Goal: Communication & Community: Answer question/provide support

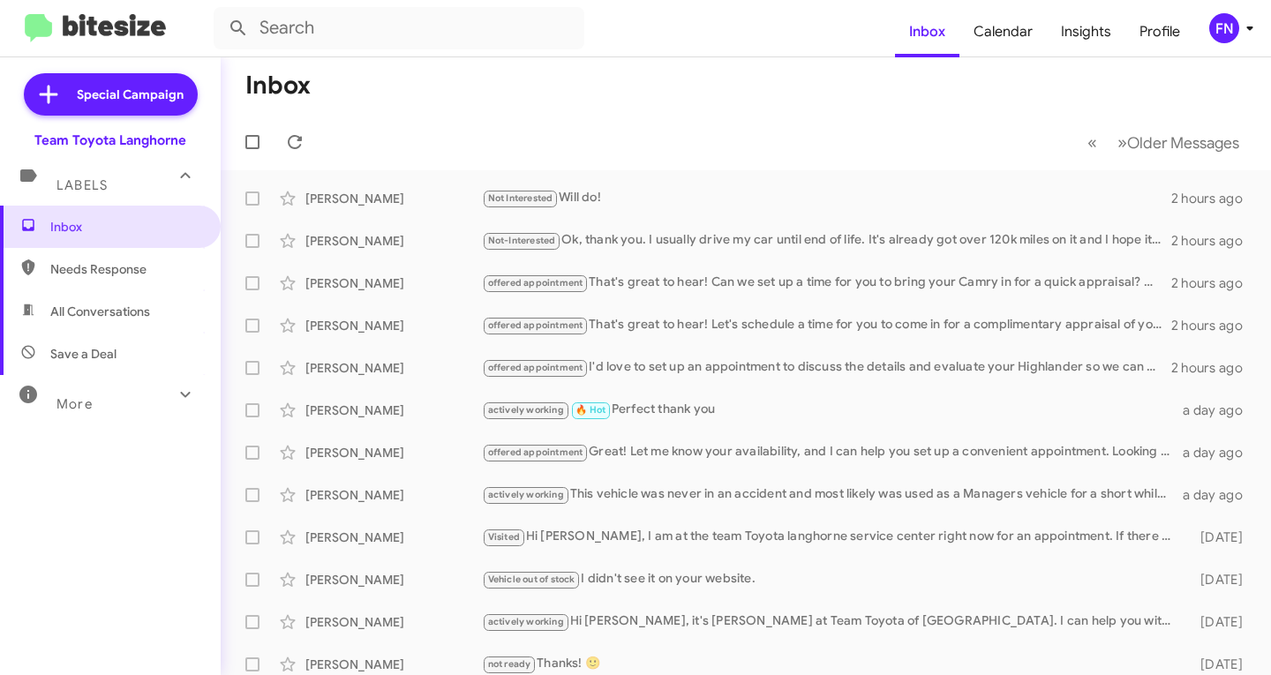
click at [107, 280] on span "Needs Response" at bounding box center [110, 269] width 221 height 42
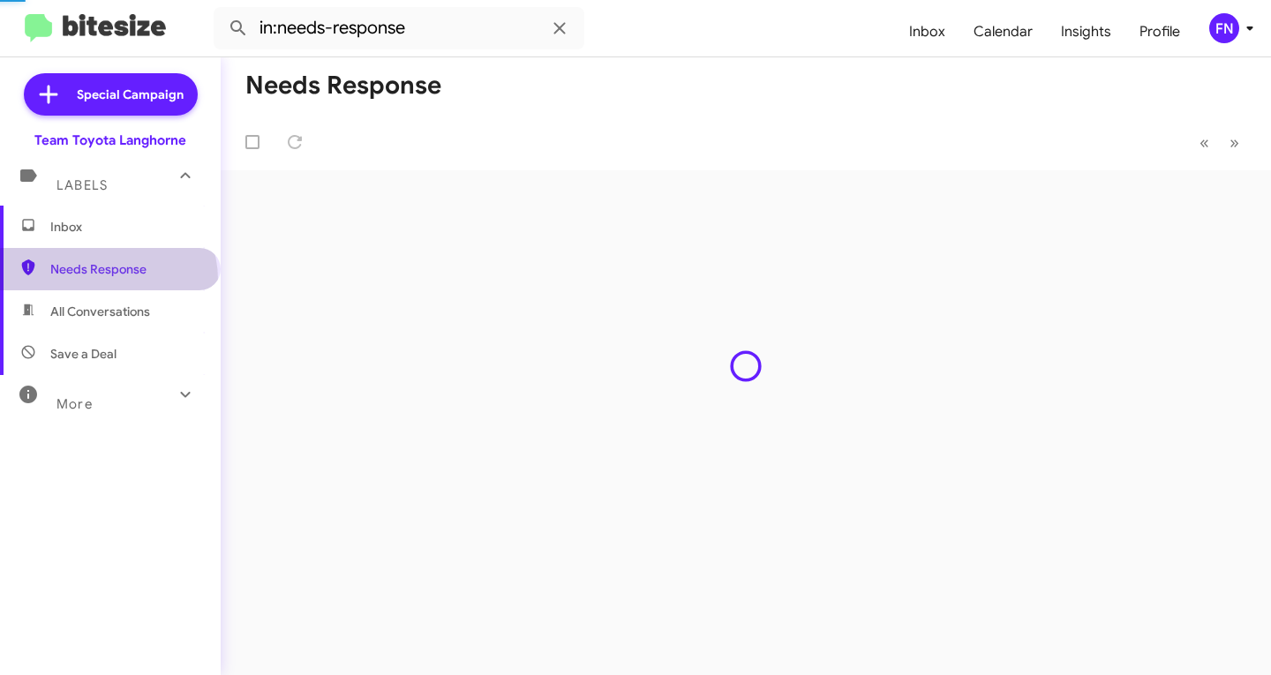
click at [105, 306] on span "All Conversations" at bounding box center [100, 312] width 100 height 18
type input "in:all-conversations"
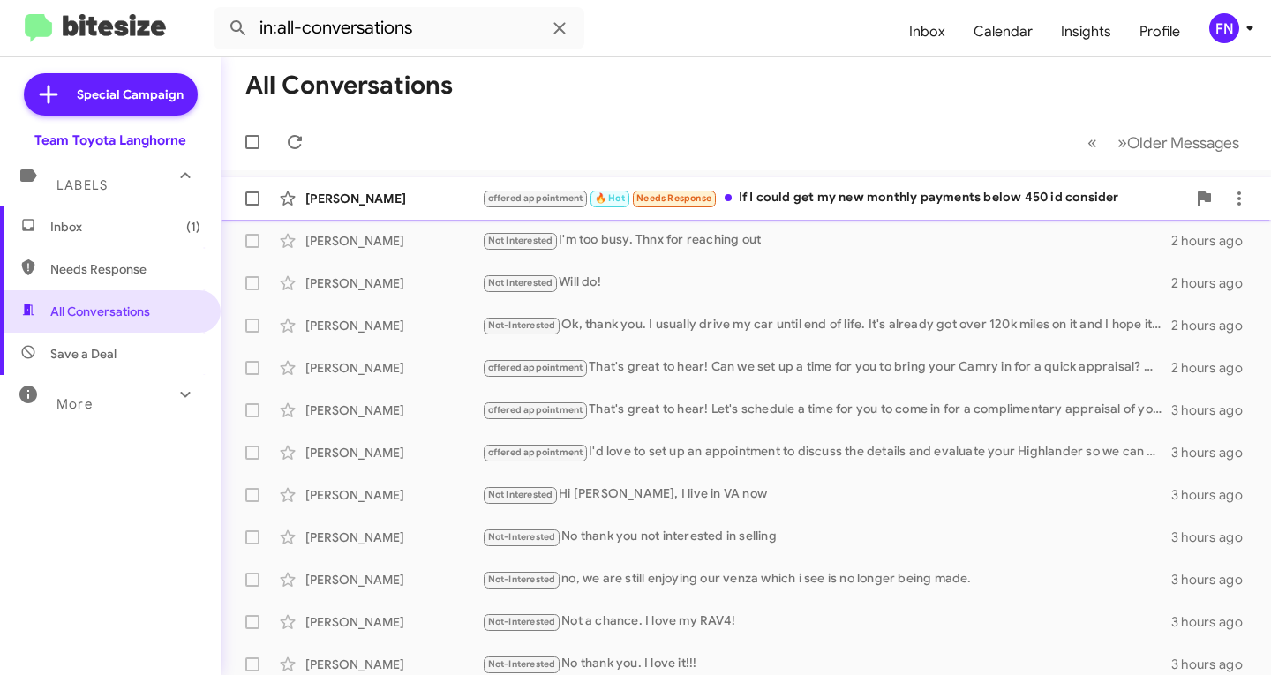
click at [918, 201] on div "offered appointment 🔥 Hot Needs Response If I could get my new monthly payments…" at bounding box center [834, 198] width 705 height 20
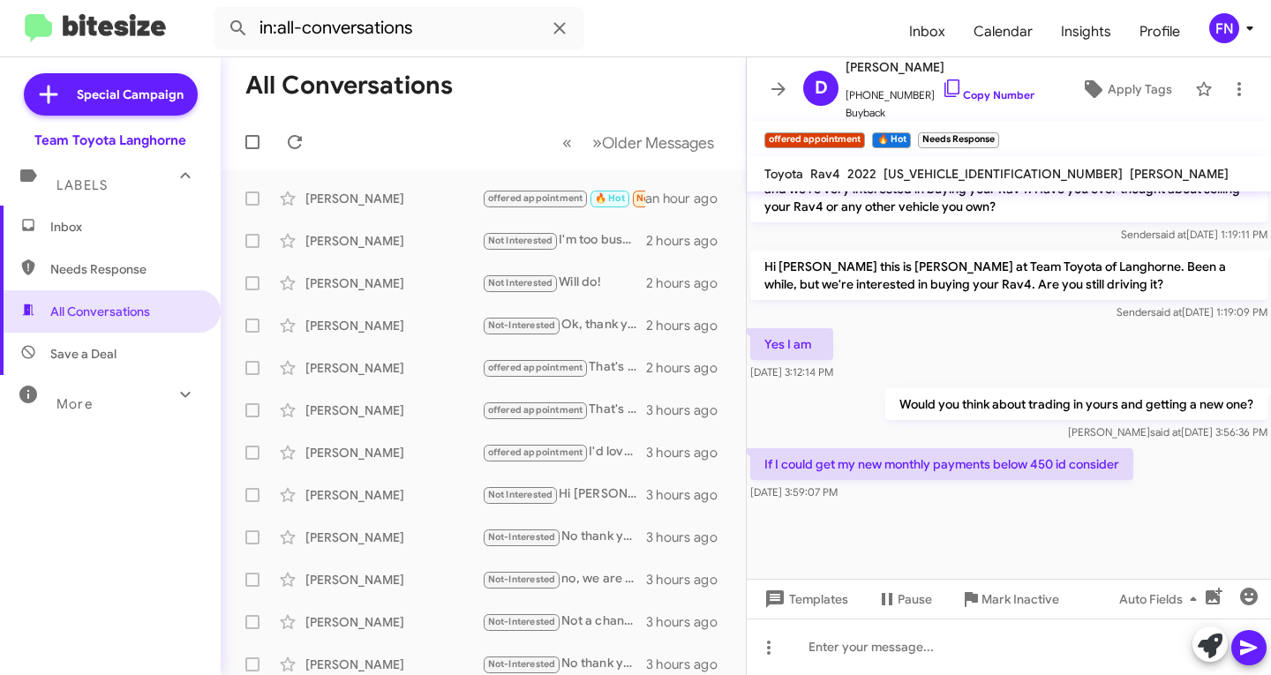
scroll to position [1299, 0]
click at [1210, 646] on icon at bounding box center [1210, 646] width 25 height 25
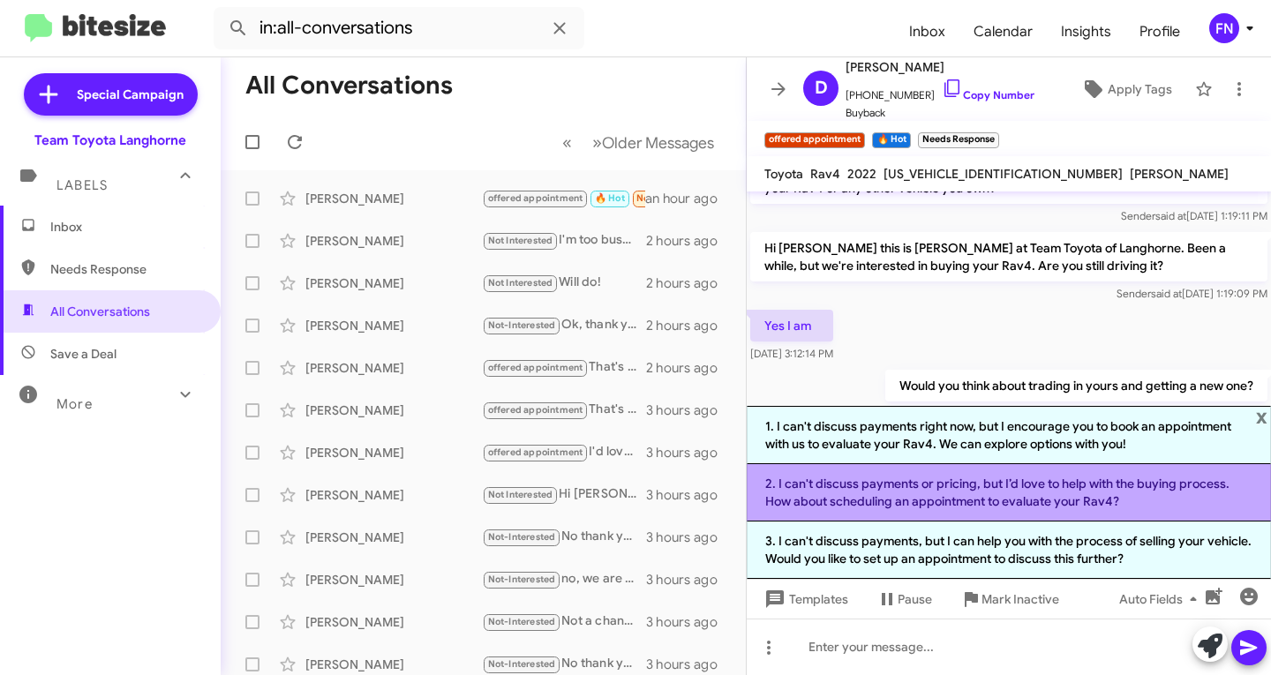
click at [953, 478] on li "2. I can't discuss payments or pricing, but I’d love to help with the buying pr…" at bounding box center [1009, 492] width 524 height 57
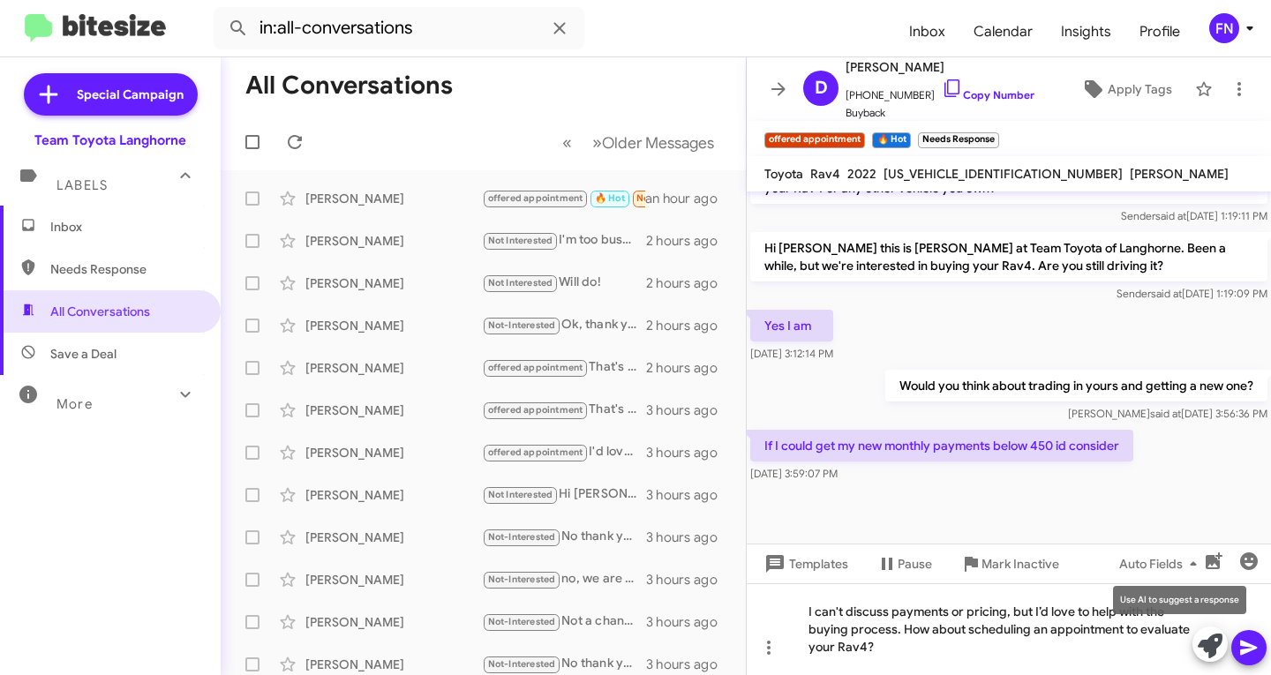
click at [1214, 644] on icon at bounding box center [1210, 646] width 25 height 25
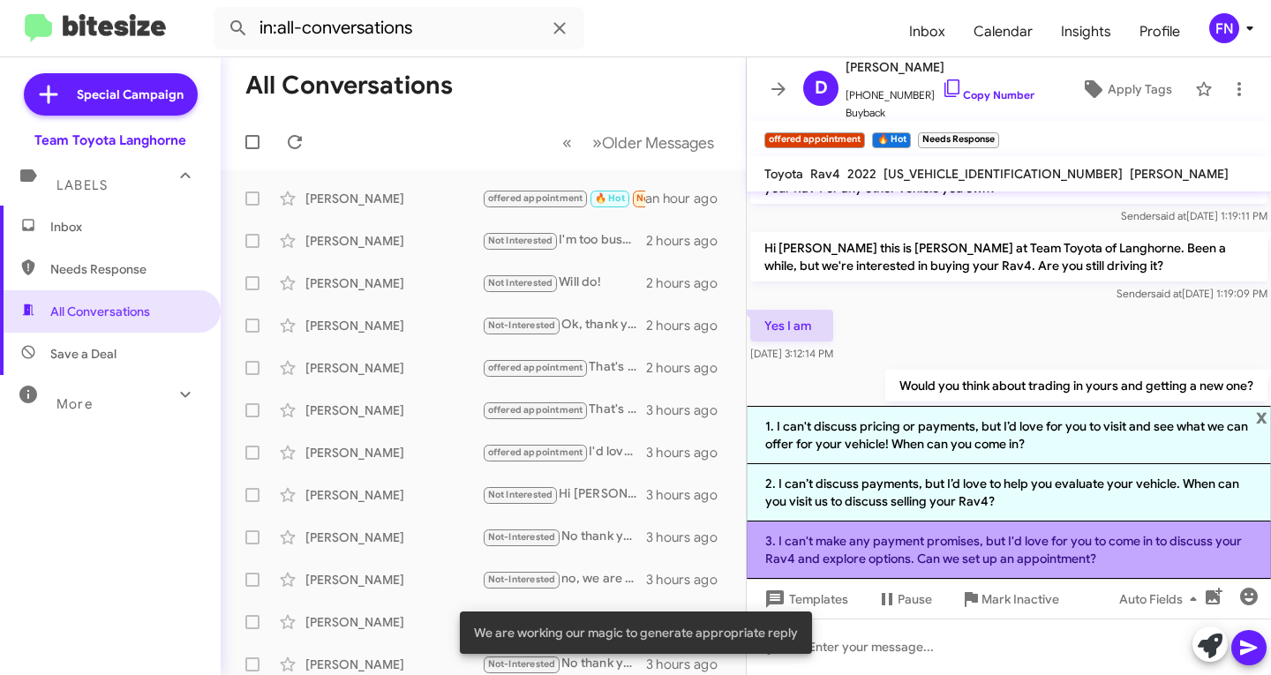
click at [955, 554] on li "3. I can't make any payment promises, but I'd love for you to come in to discus…" at bounding box center [1009, 550] width 524 height 57
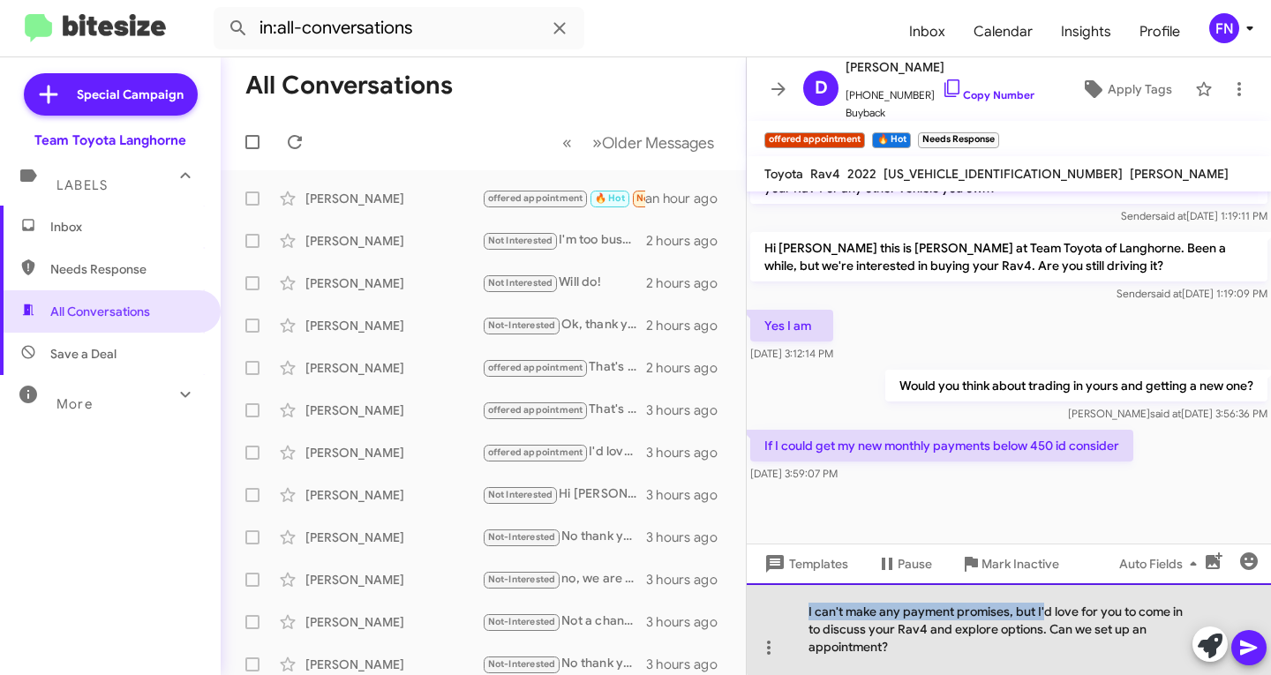
drag, startPoint x: 1043, startPoint y: 613, endPoint x: 749, endPoint y: 599, distance: 294.3
click at [749, 599] on div "I can't make any payment promises, but I'd love for you to come in to discuss y…" at bounding box center [1009, 630] width 524 height 92
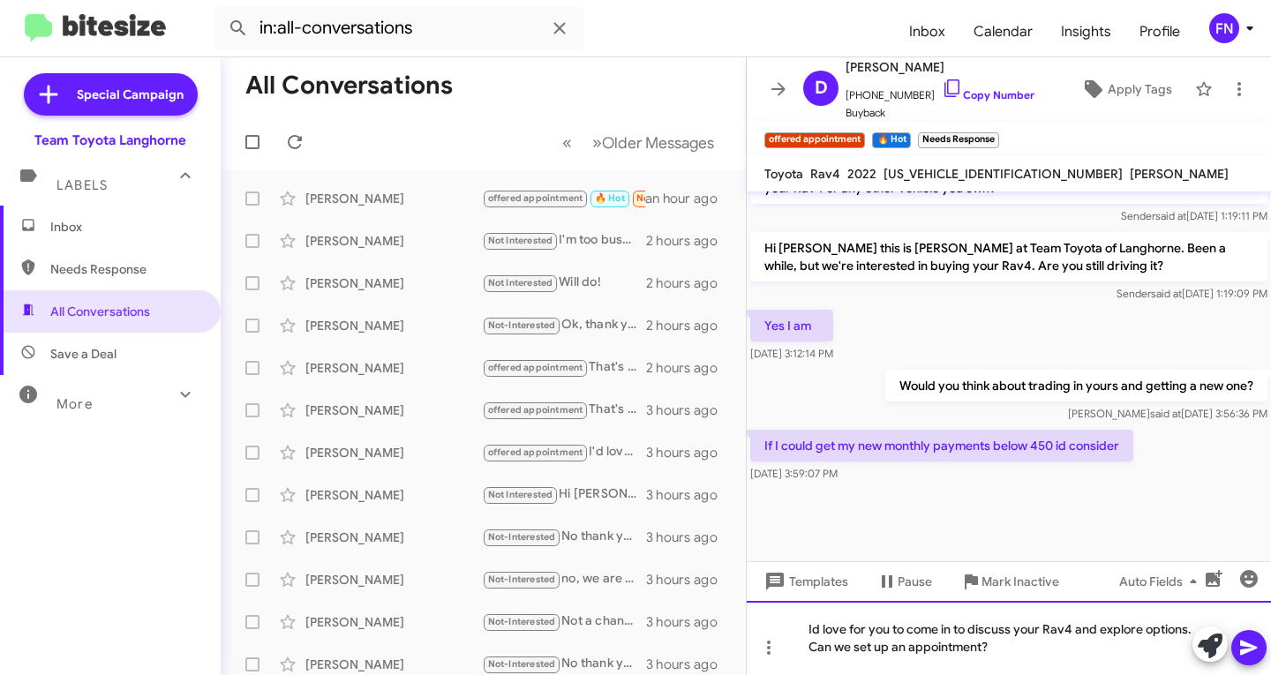
click at [1076, 646] on div "Id love for you to come in to discuss your Rav4 and explore options. Can we set…" at bounding box center [1009, 638] width 524 height 74
click at [1246, 652] on icon at bounding box center [1248, 648] width 17 height 15
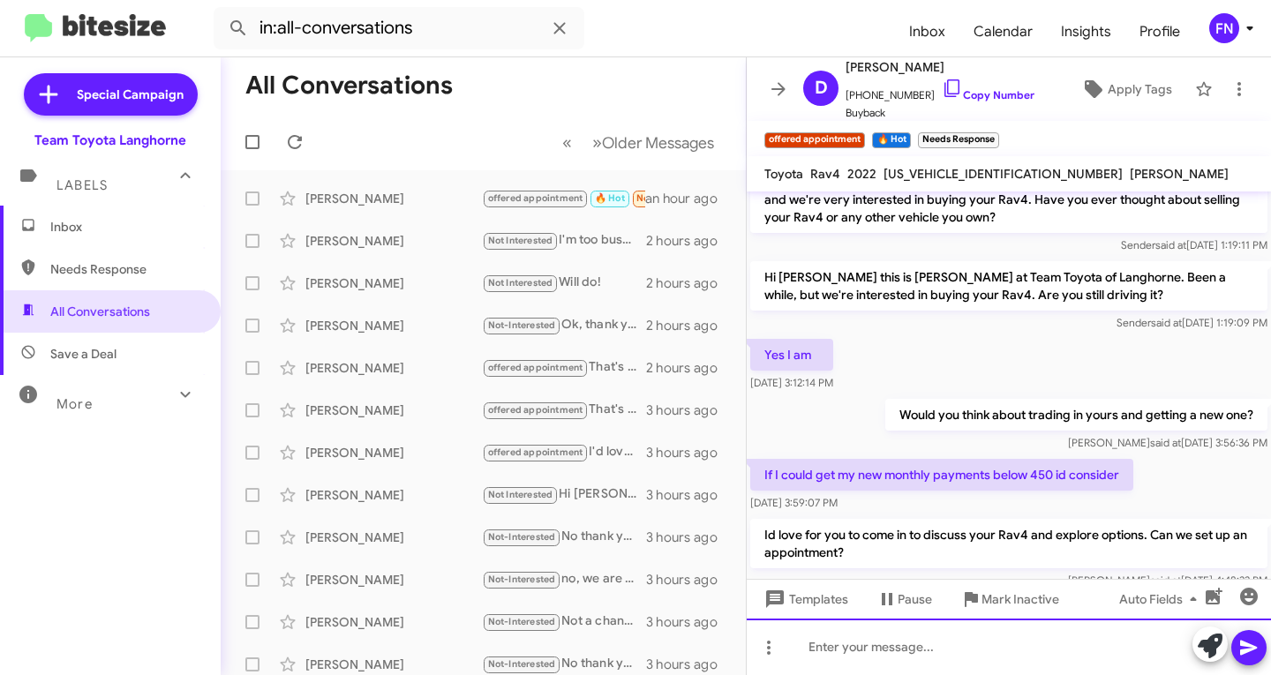
scroll to position [1381, 0]
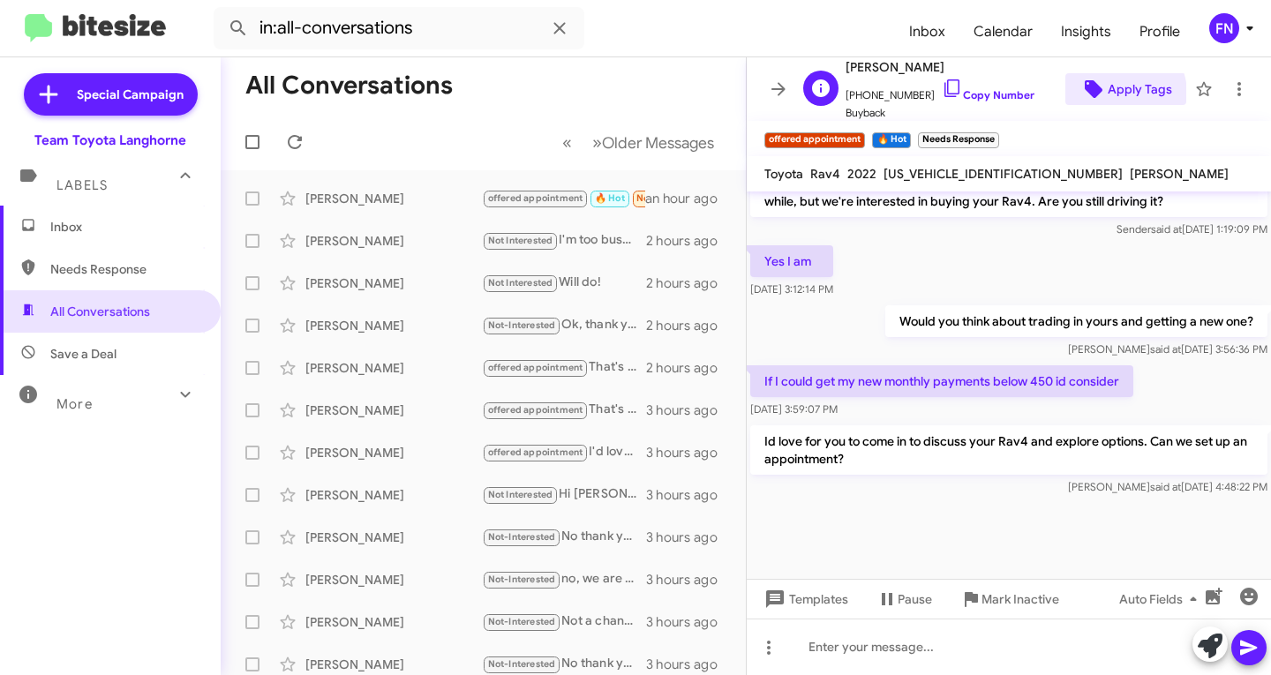
click at [1108, 94] on span "Apply Tags" at bounding box center [1140, 89] width 64 height 32
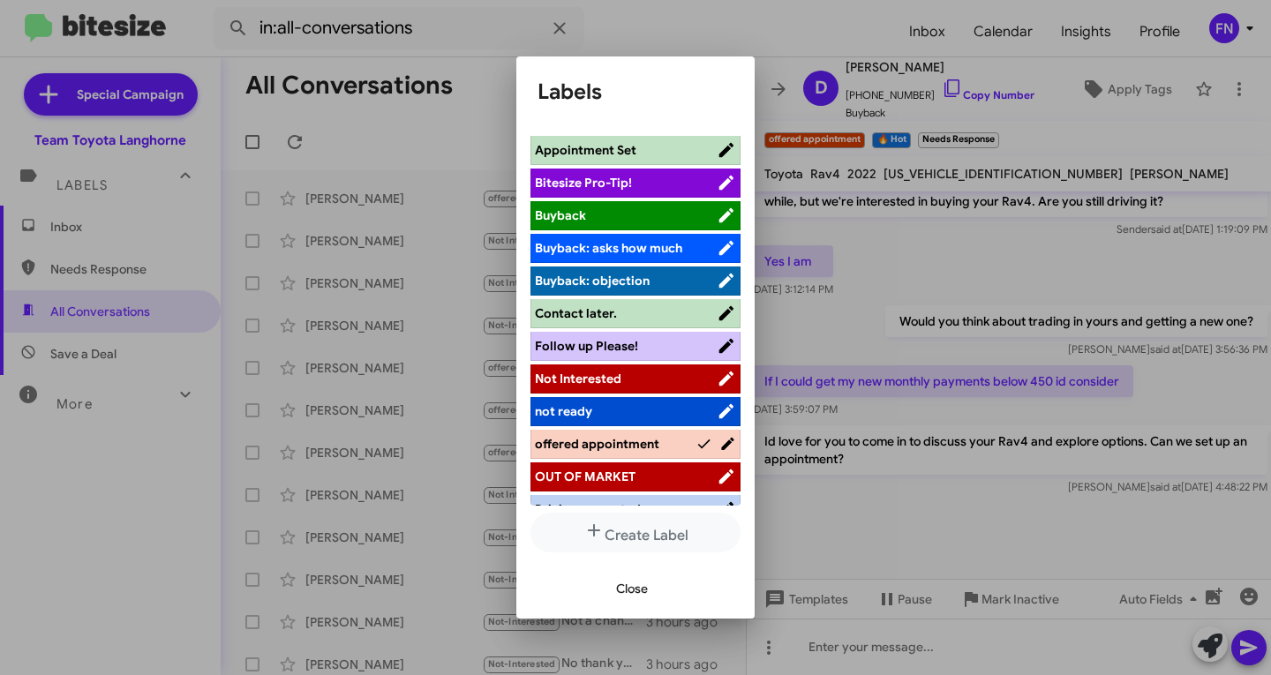
scroll to position [250, 0]
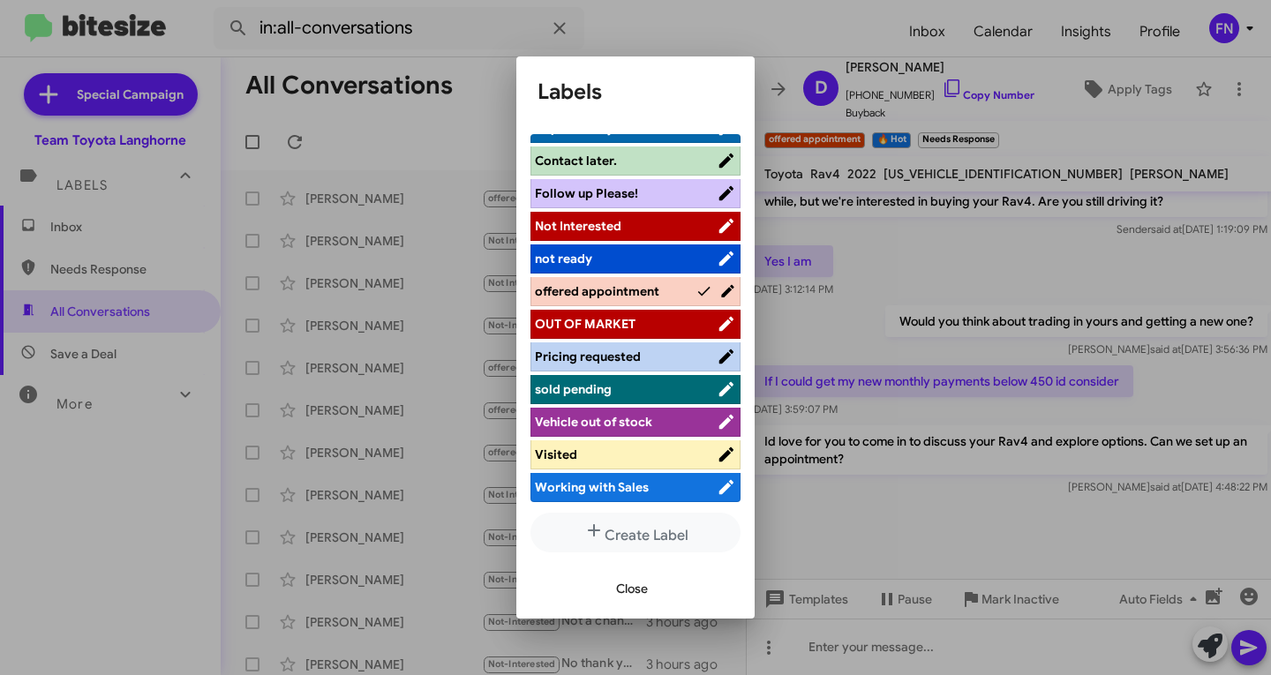
click at [625, 576] on span "Close" at bounding box center [632, 589] width 32 height 32
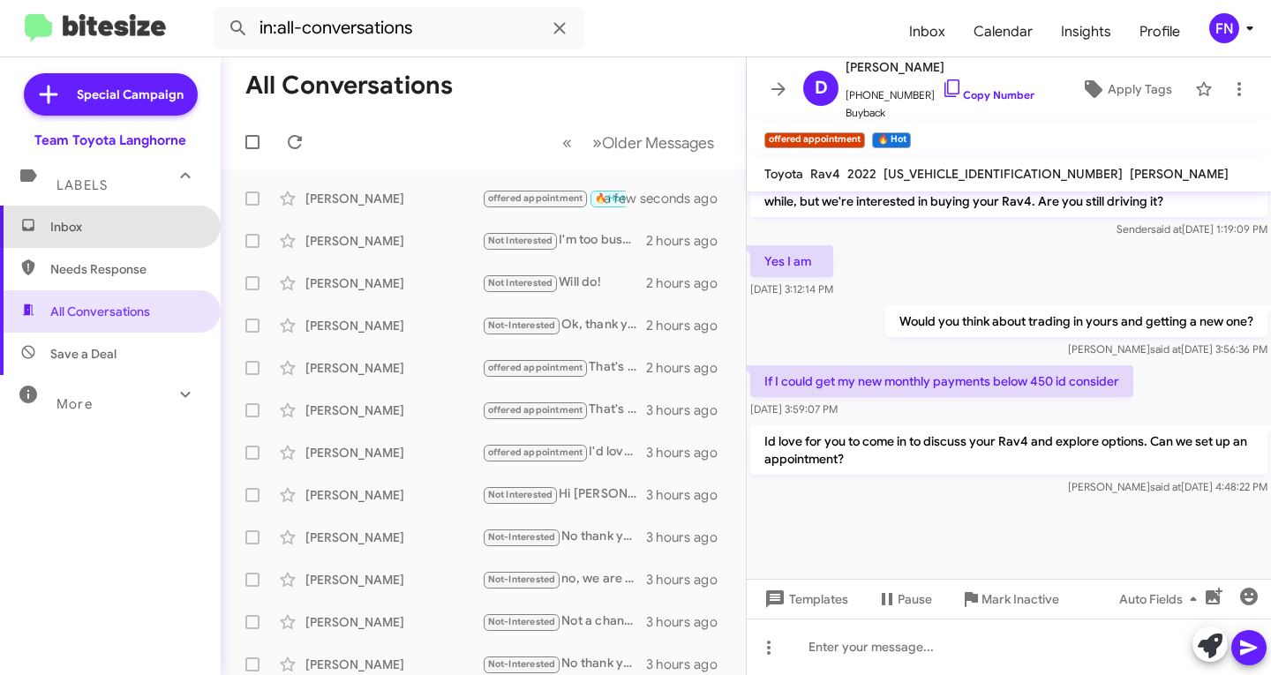
click at [162, 234] on span "Inbox" at bounding box center [125, 227] width 150 height 18
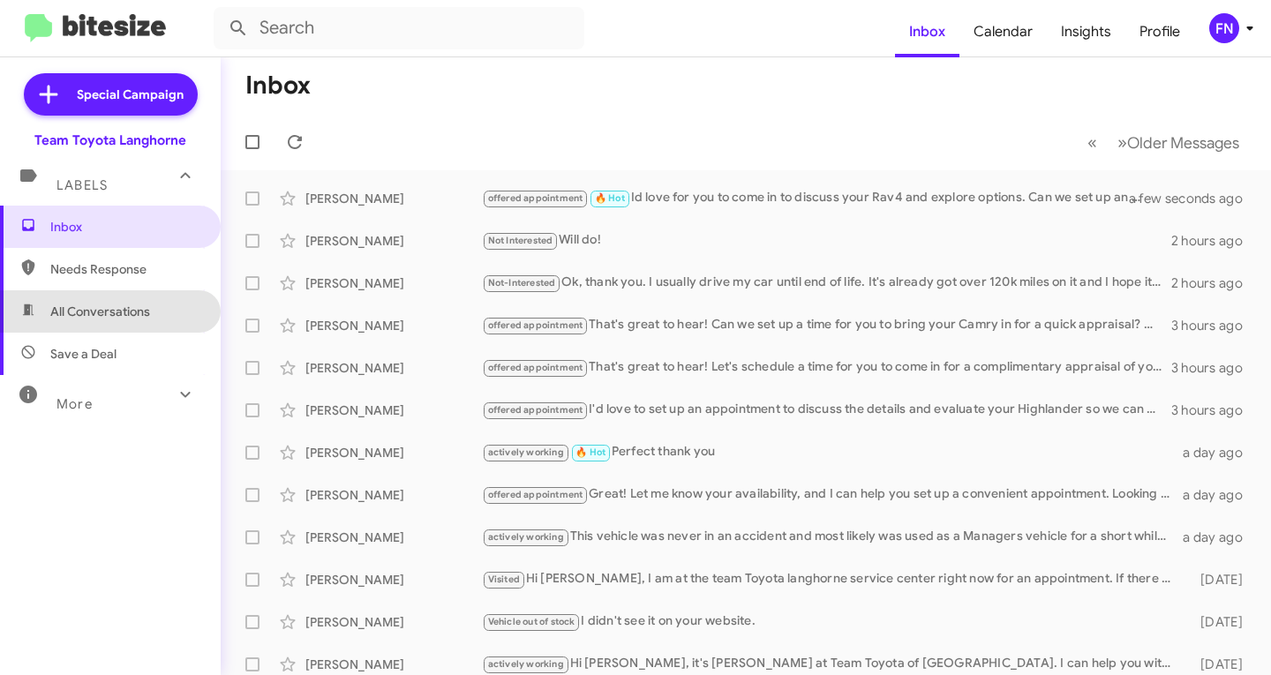
click at [141, 305] on span "All Conversations" at bounding box center [100, 312] width 100 height 18
type input "in:all-conversations"
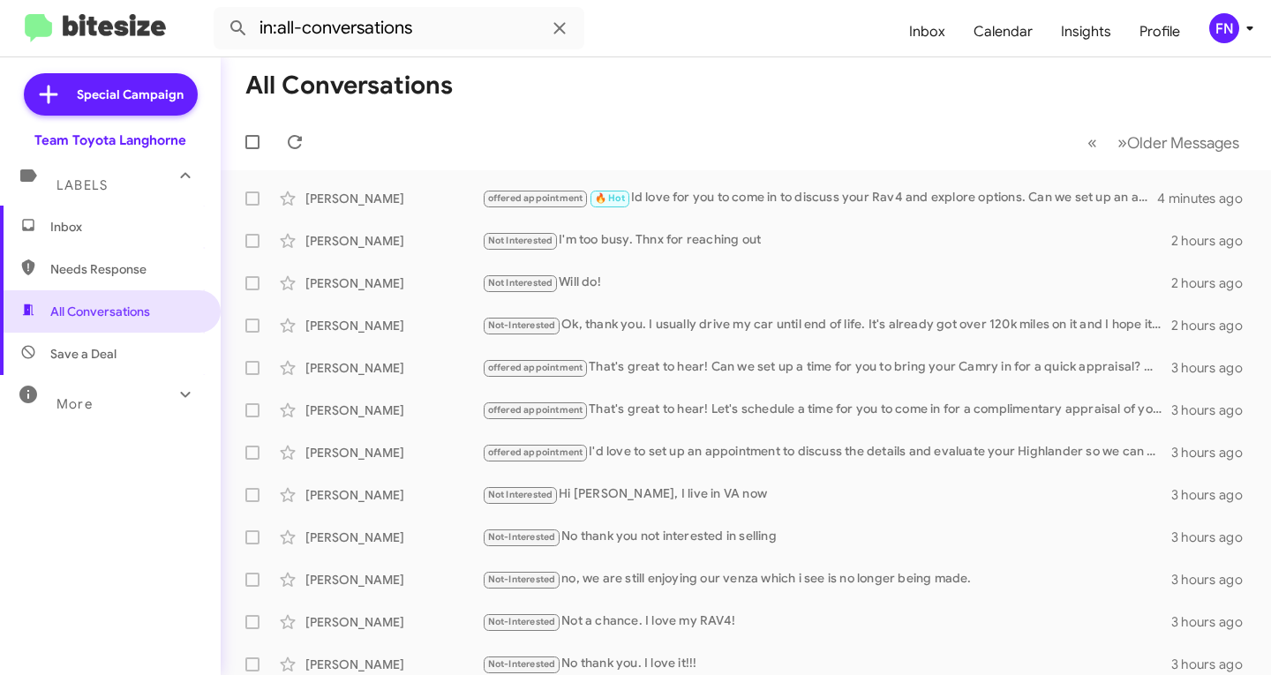
click at [181, 233] on span "Inbox" at bounding box center [125, 227] width 150 height 18
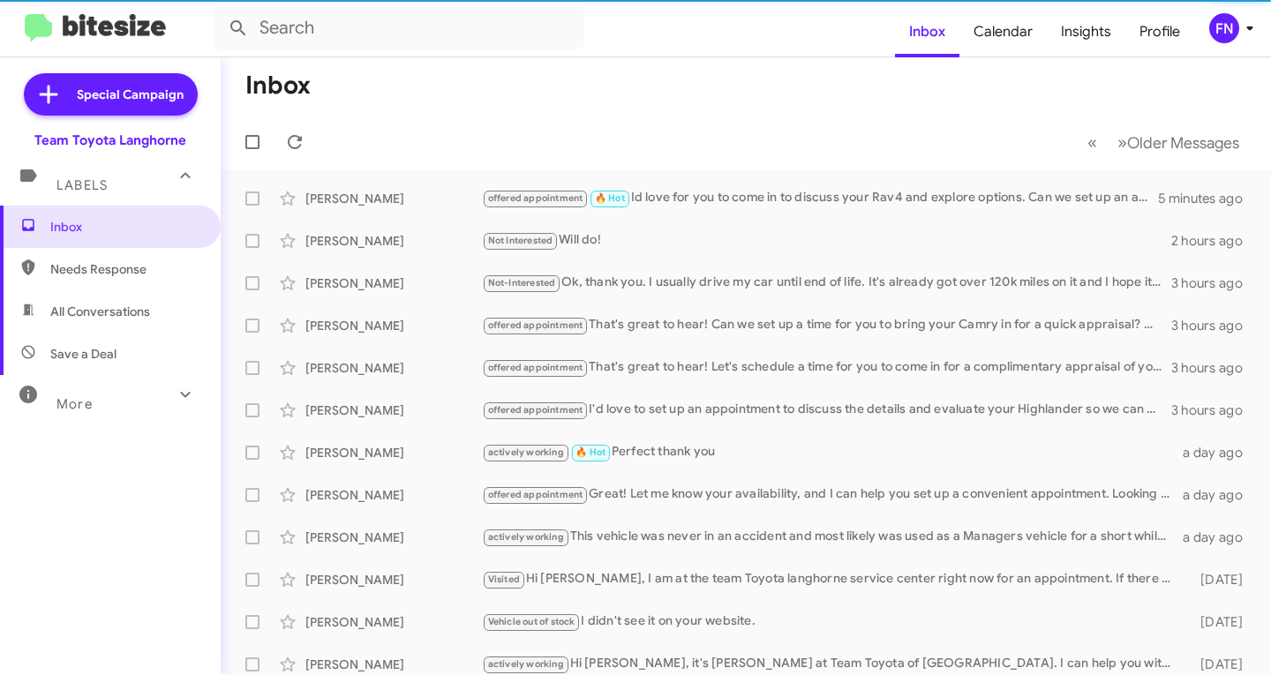
click at [1219, 17] on div "FN" at bounding box center [1224, 28] width 30 height 30
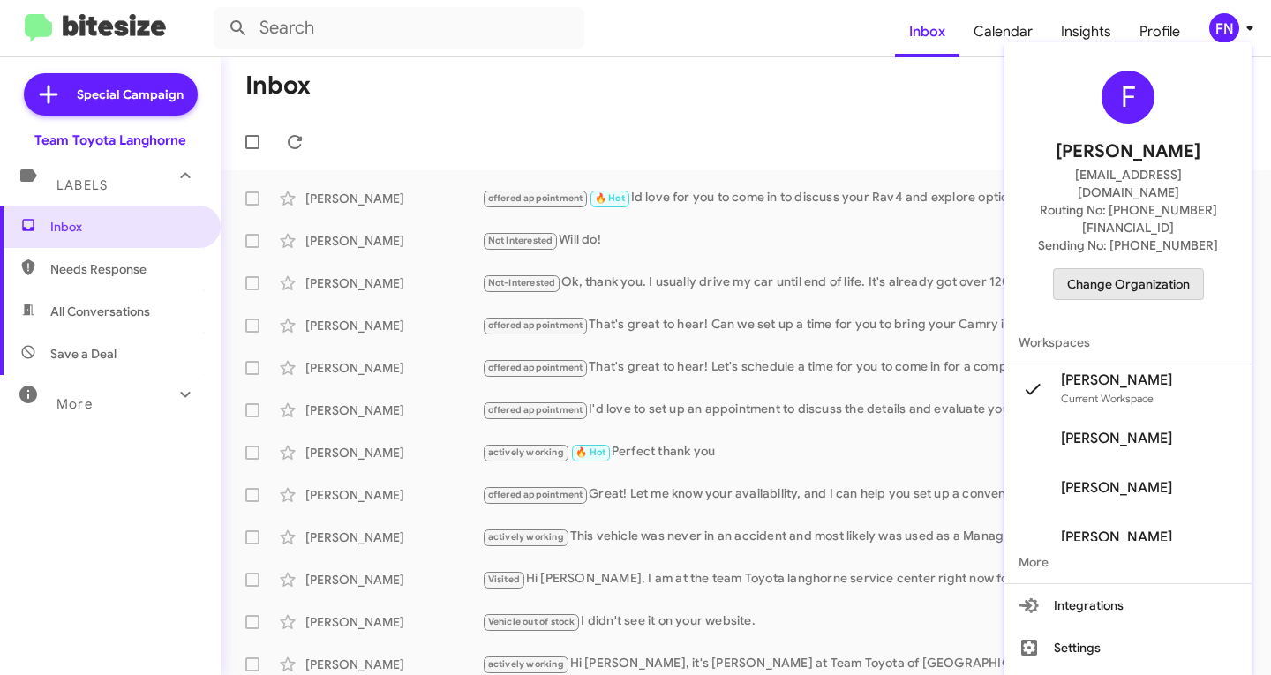
click at [1128, 269] on span "Change Organization" at bounding box center [1128, 284] width 123 height 30
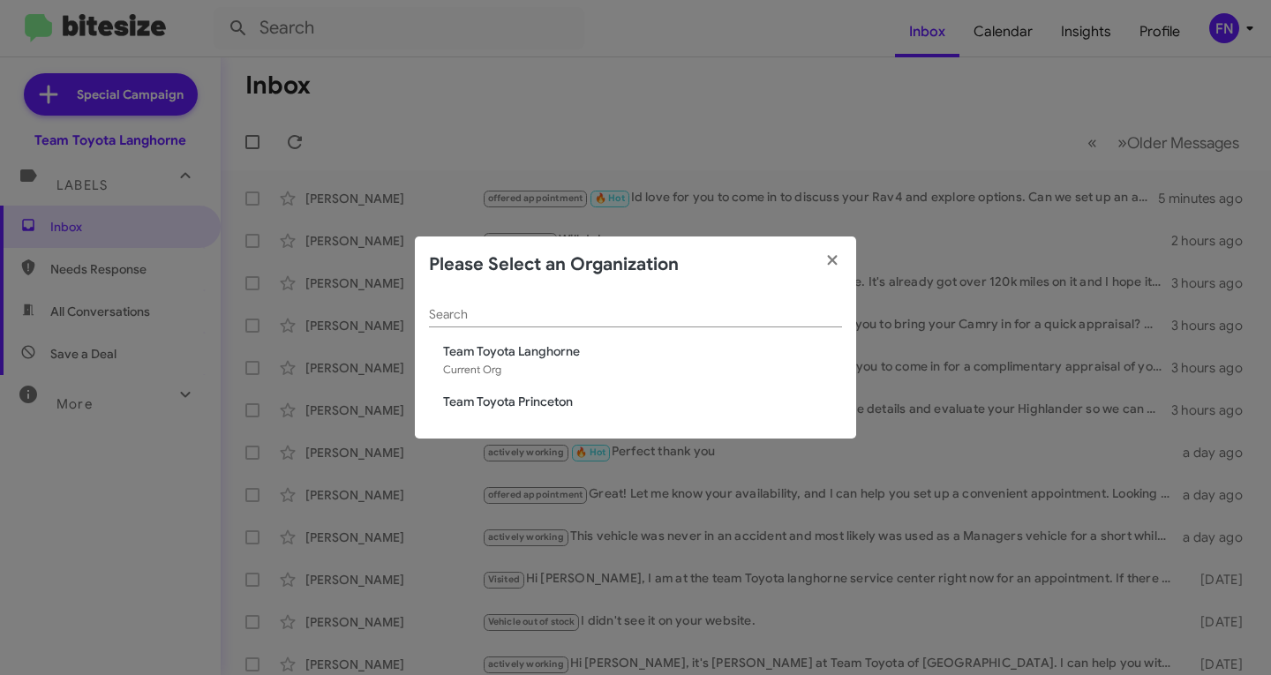
click at [518, 396] on span "Team Toyota Princeton" at bounding box center [642, 402] width 399 height 18
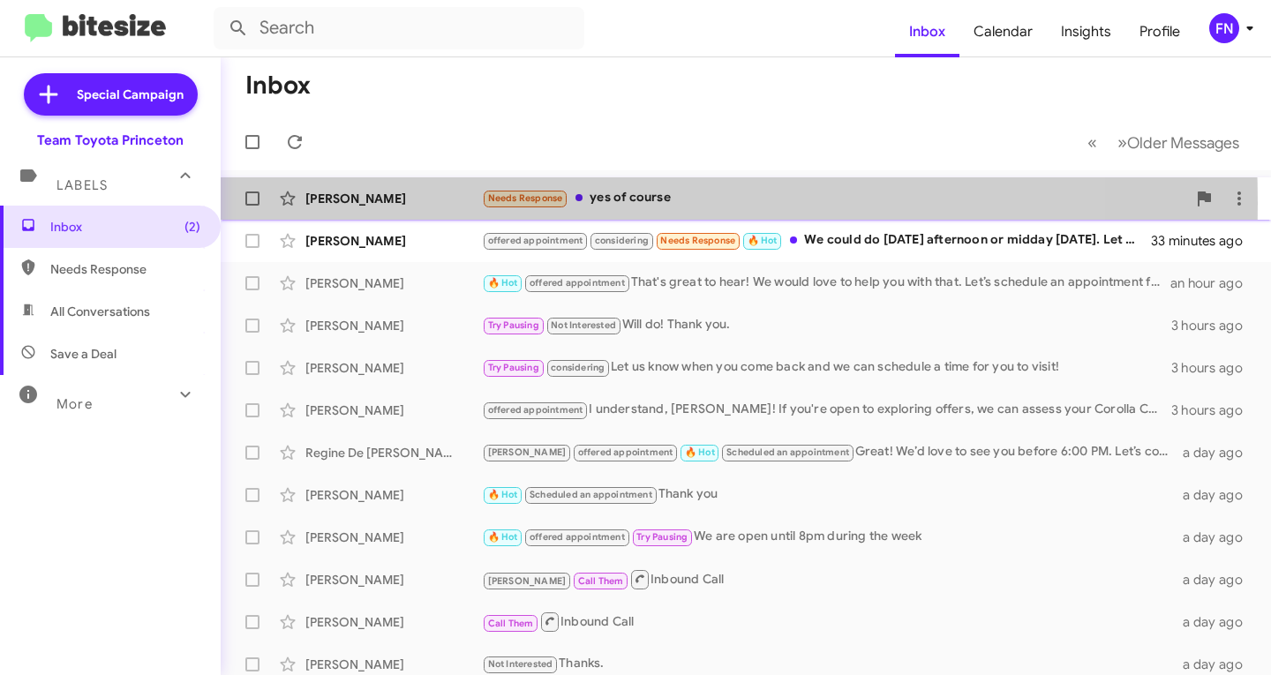
click at [396, 203] on div "Arodi Ramirez Lima" at bounding box center [393, 199] width 177 height 18
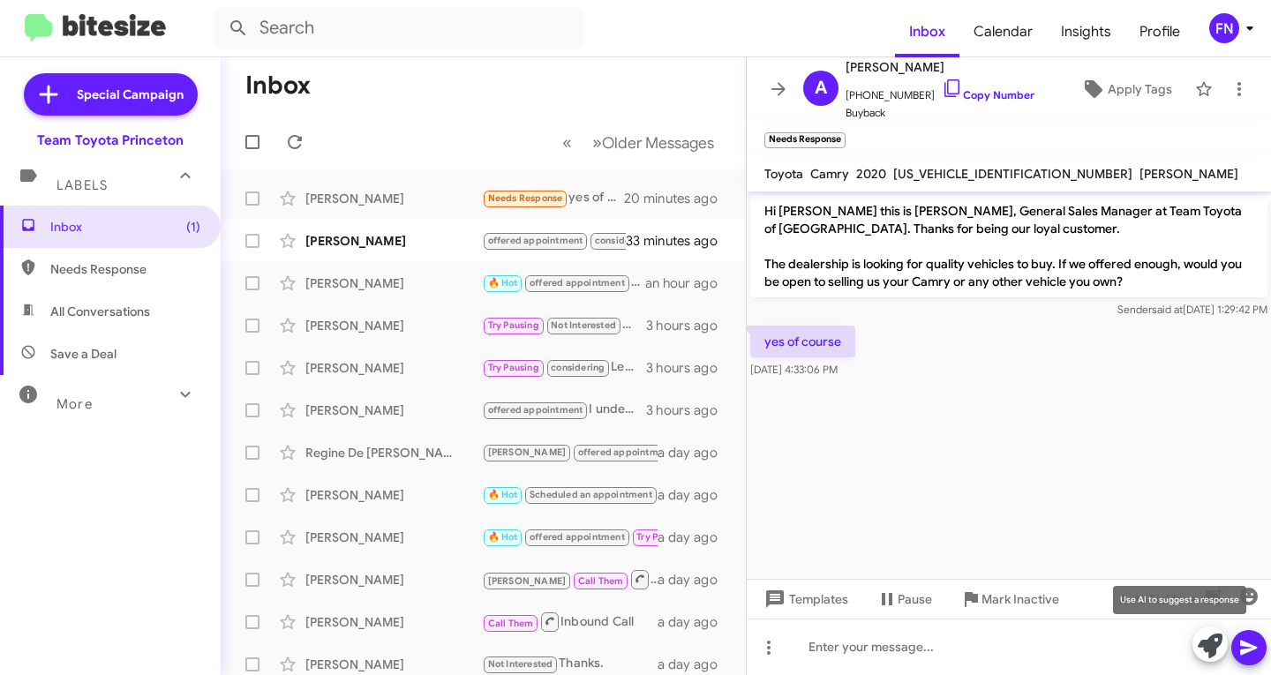
click at [1212, 641] on icon at bounding box center [1210, 646] width 25 height 25
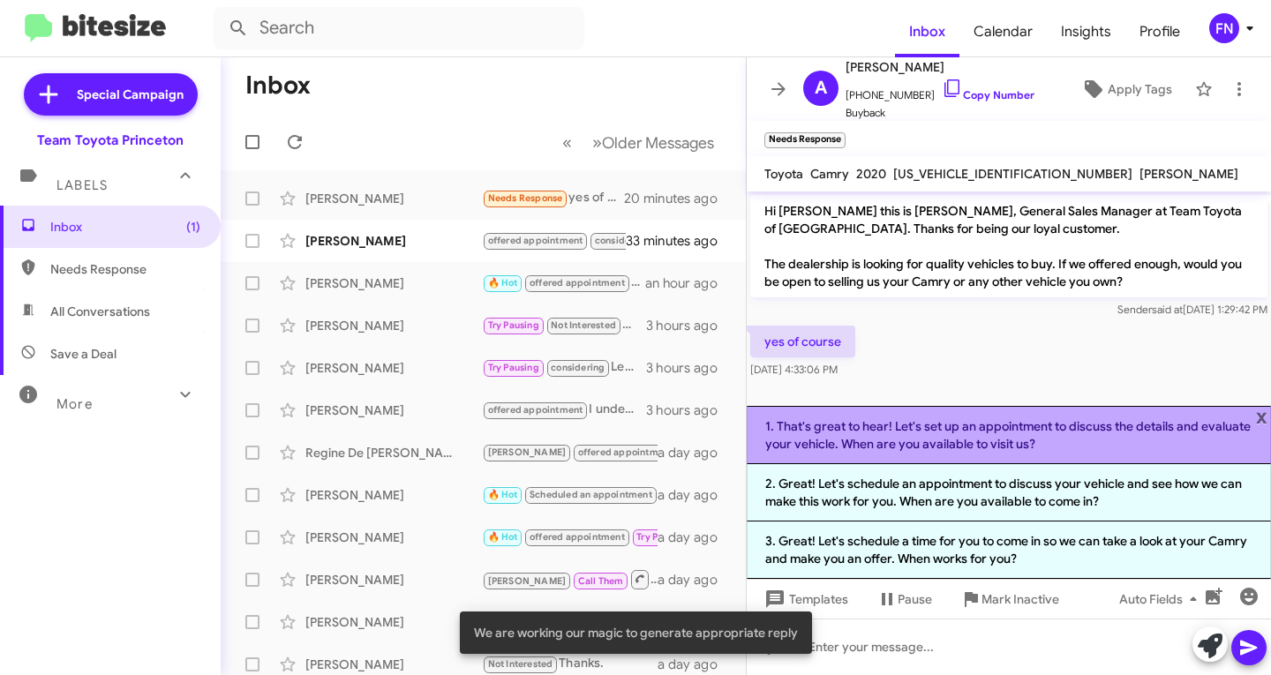
click at [1069, 448] on li "1. That's great to hear! Let's set up an appointment to discuss the details and…" at bounding box center [1009, 435] width 524 height 58
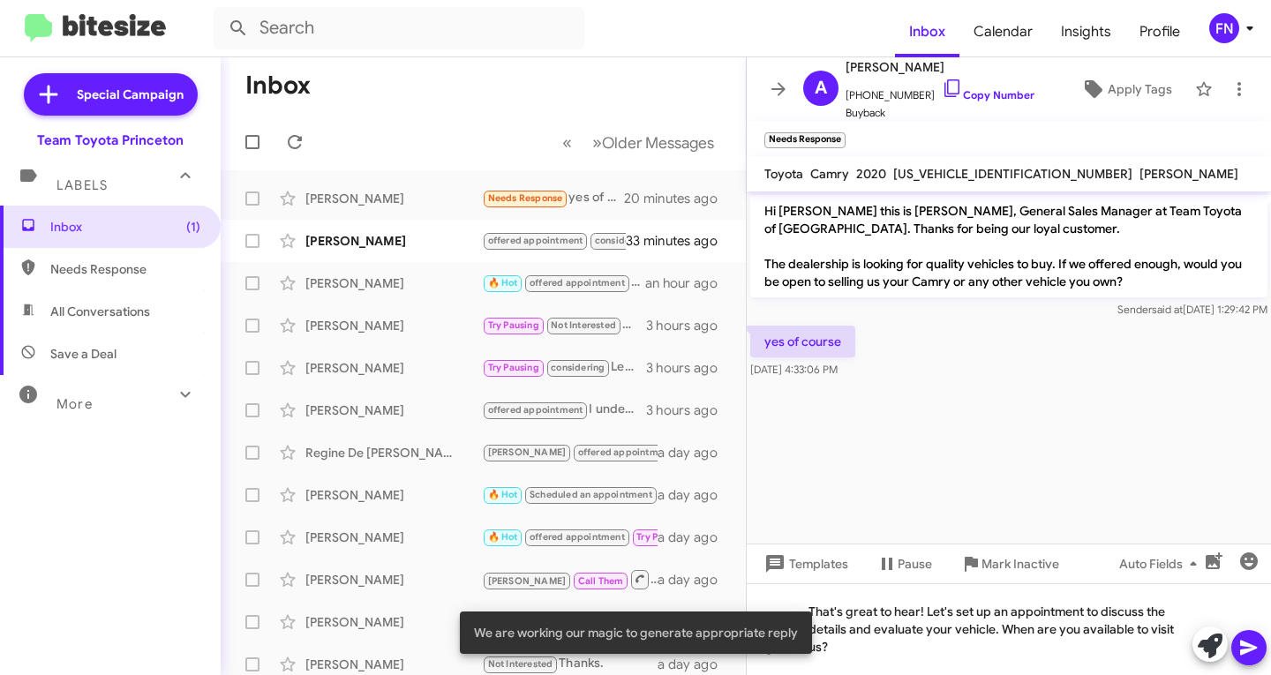
click at [1257, 653] on icon at bounding box center [1249, 647] width 21 height 21
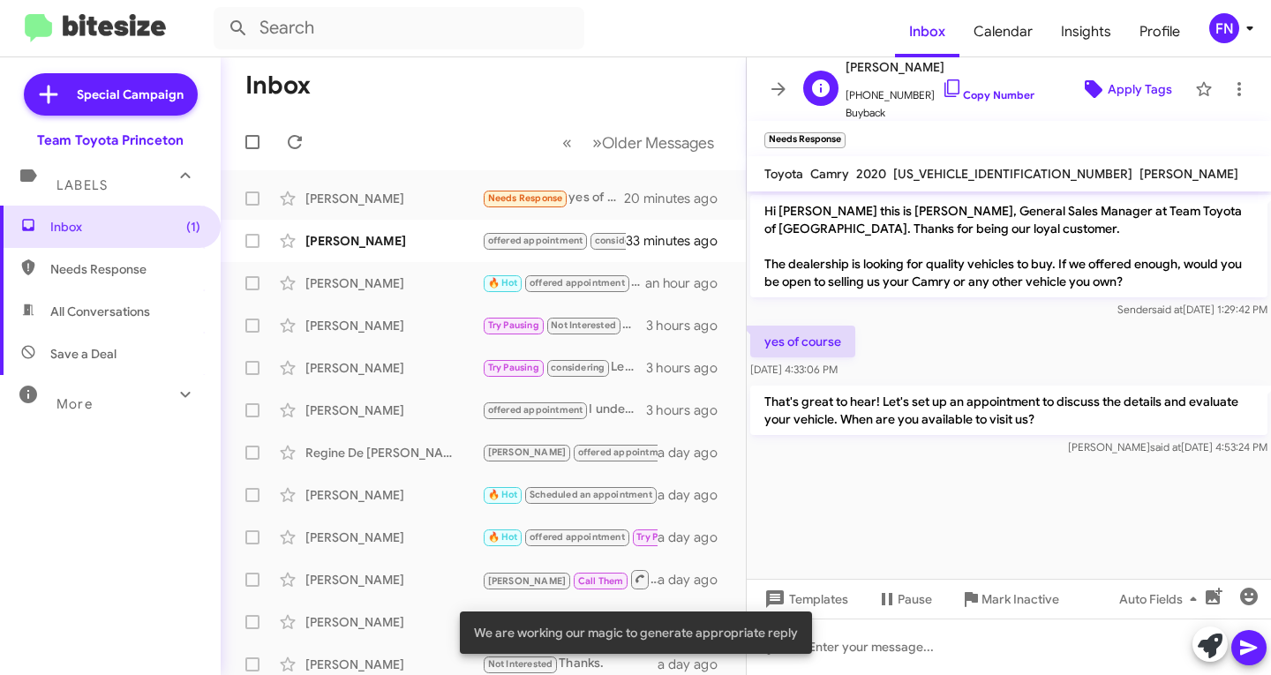
drag, startPoint x: 1115, startPoint y: 104, endPoint x: 1119, endPoint y: 94, distance: 10.3
click at [1119, 94] on span "Apply Tags" at bounding box center [1140, 89] width 64 height 32
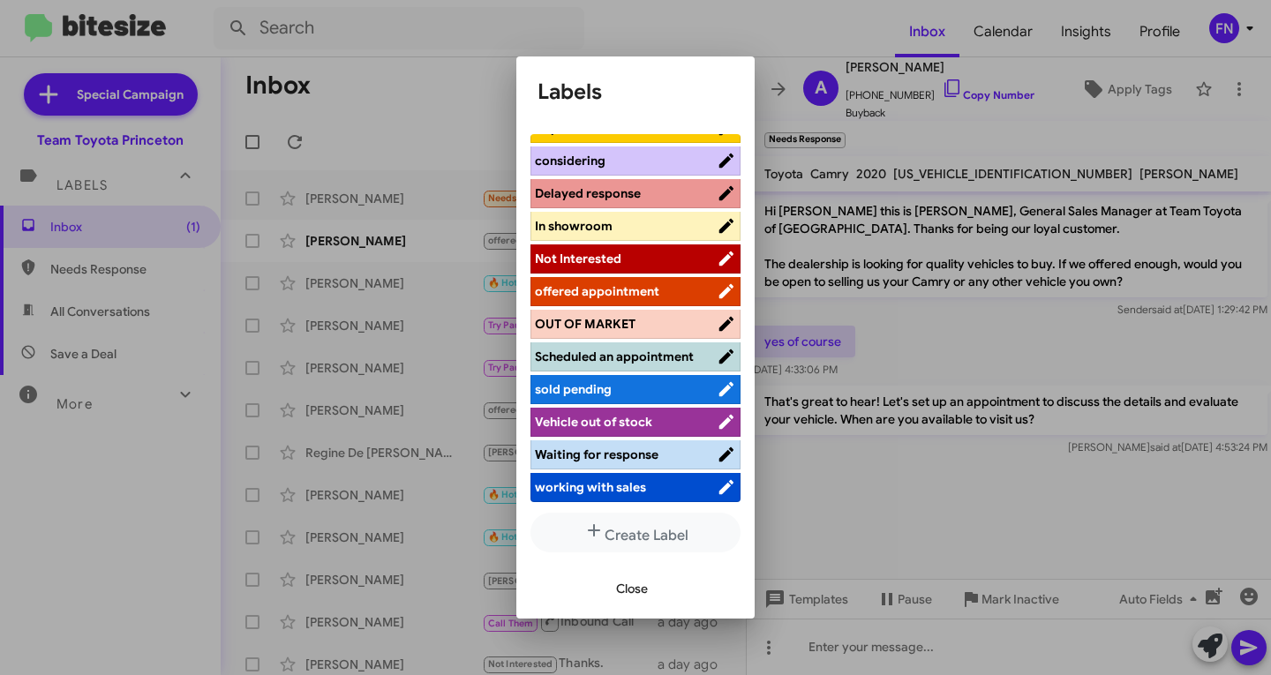
click at [622, 283] on span "offered appointment" at bounding box center [597, 291] width 124 height 16
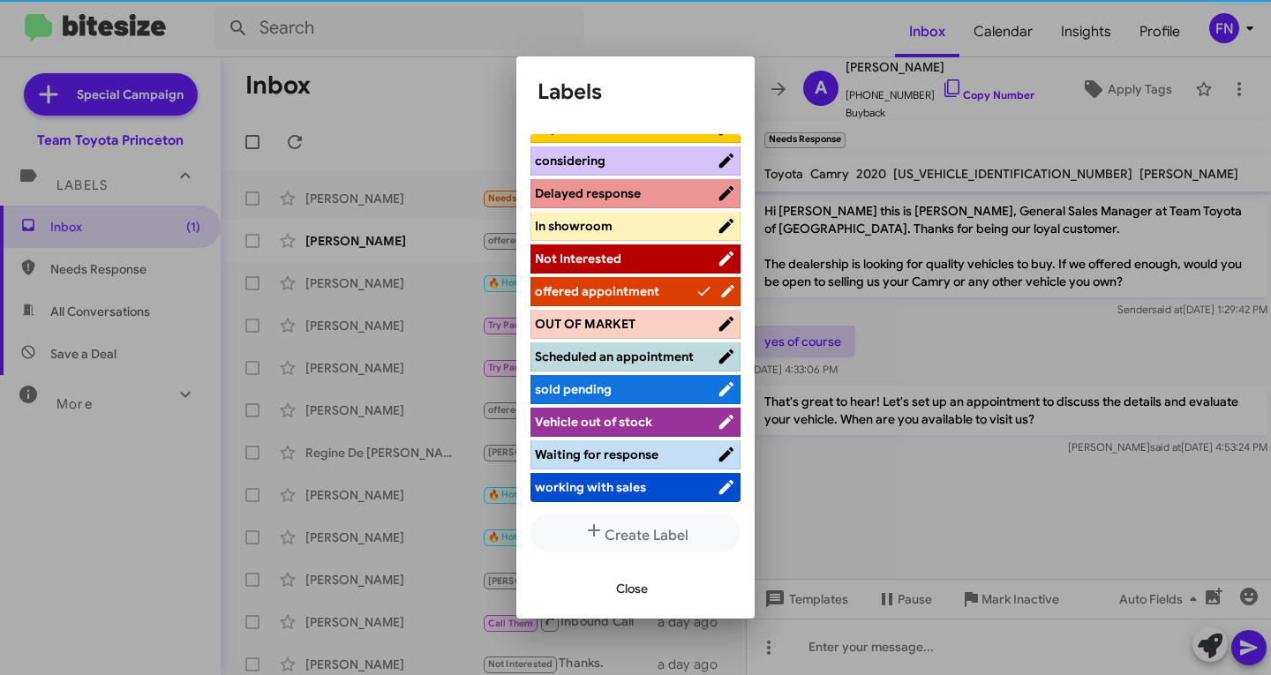
scroll to position [231, 0]
click at [632, 597] on span "Close" at bounding box center [632, 589] width 32 height 32
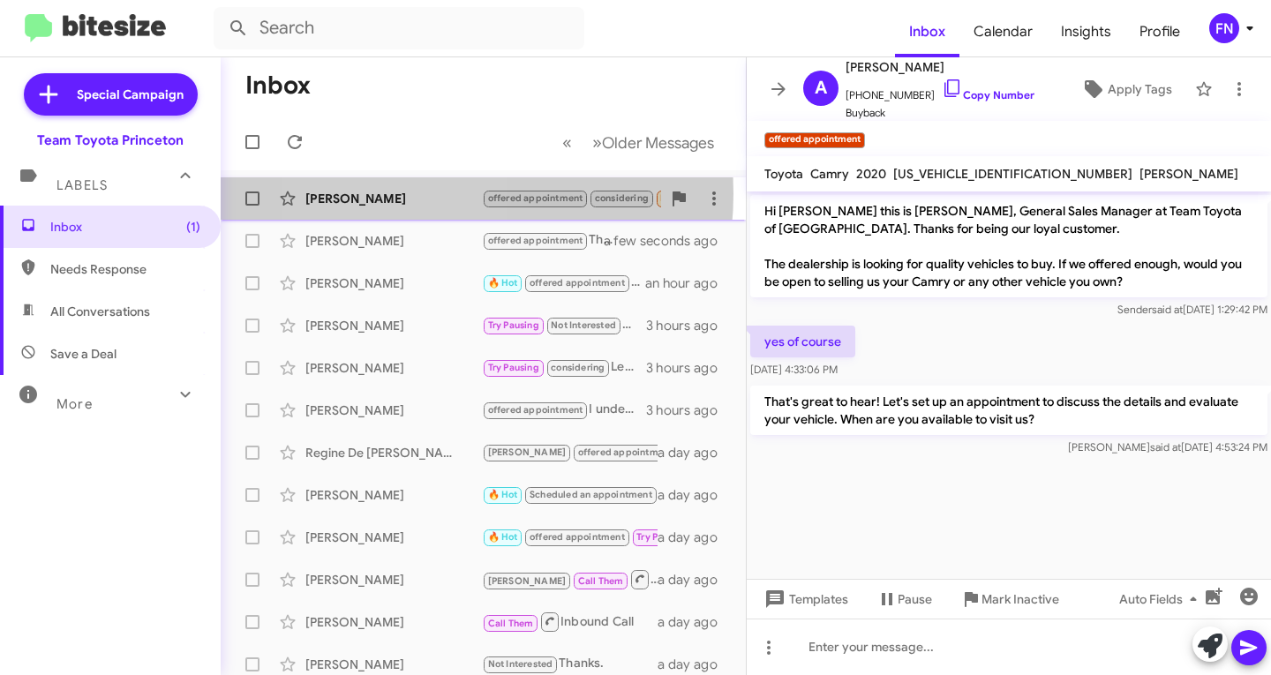
click at [396, 193] on div "Eric Nicolai" at bounding box center [393, 199] width 177 height 18
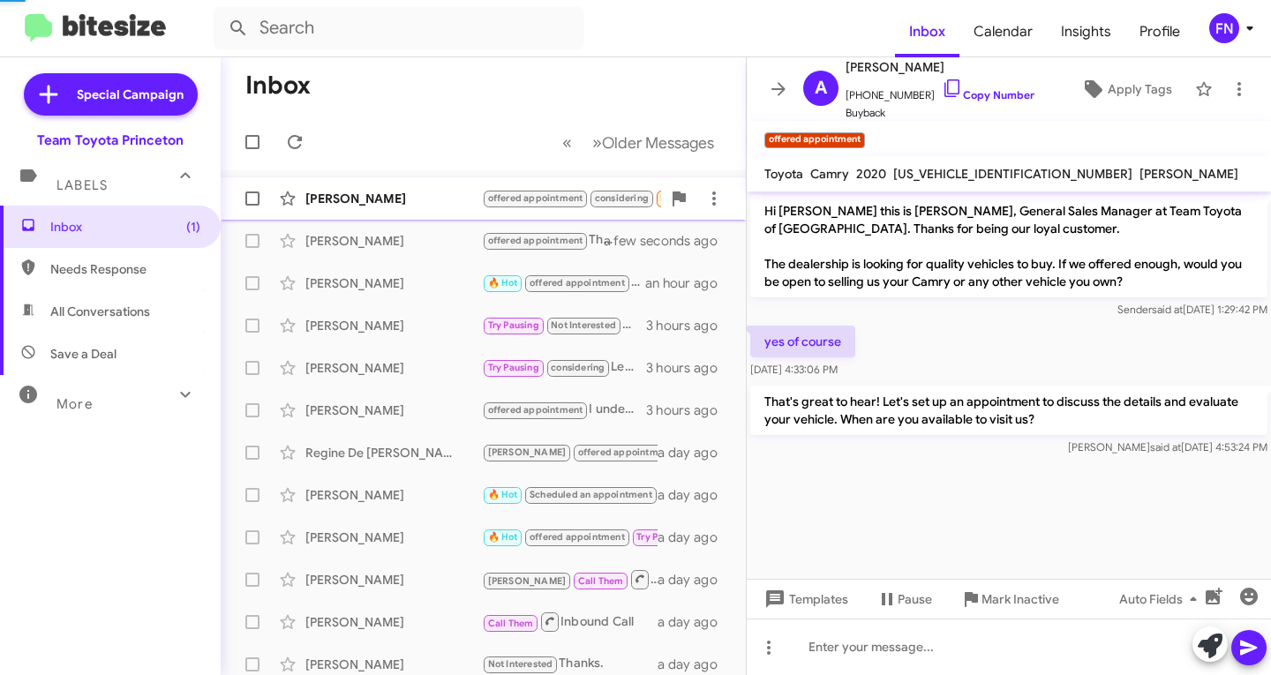
scroll to position [1054, 0]
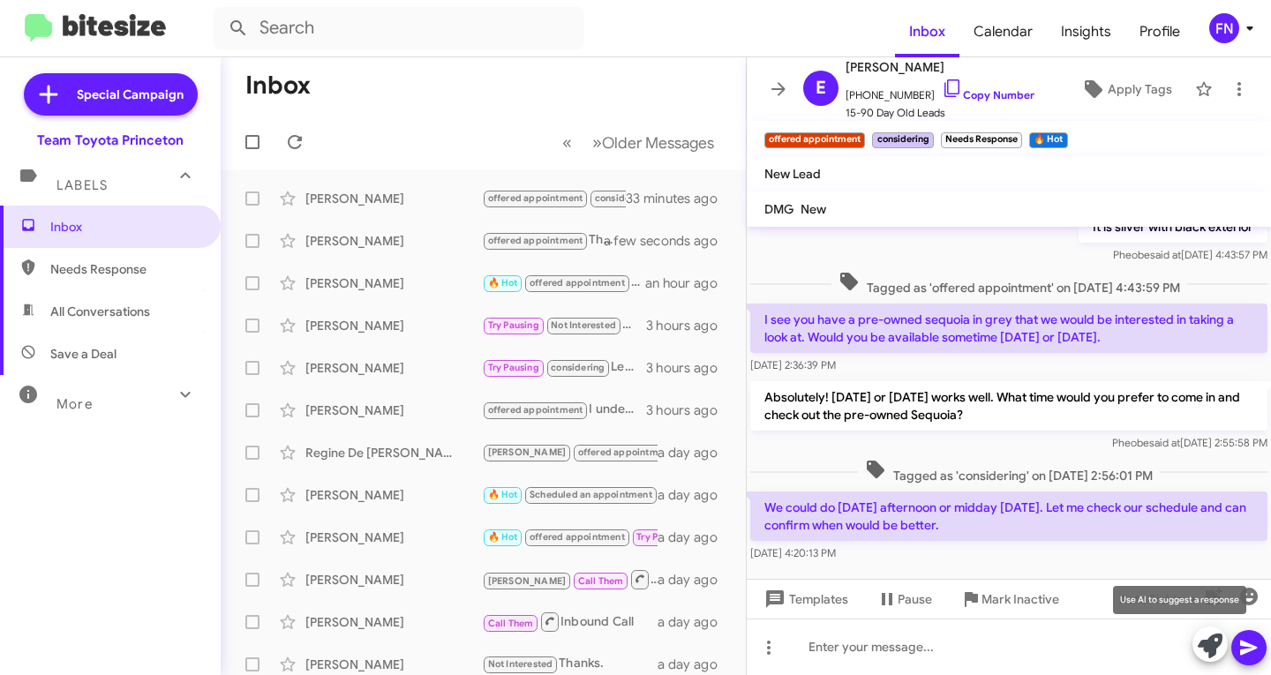
click at [1209, 654] on icon at bounding box center [1210, 646] width 25 height 25
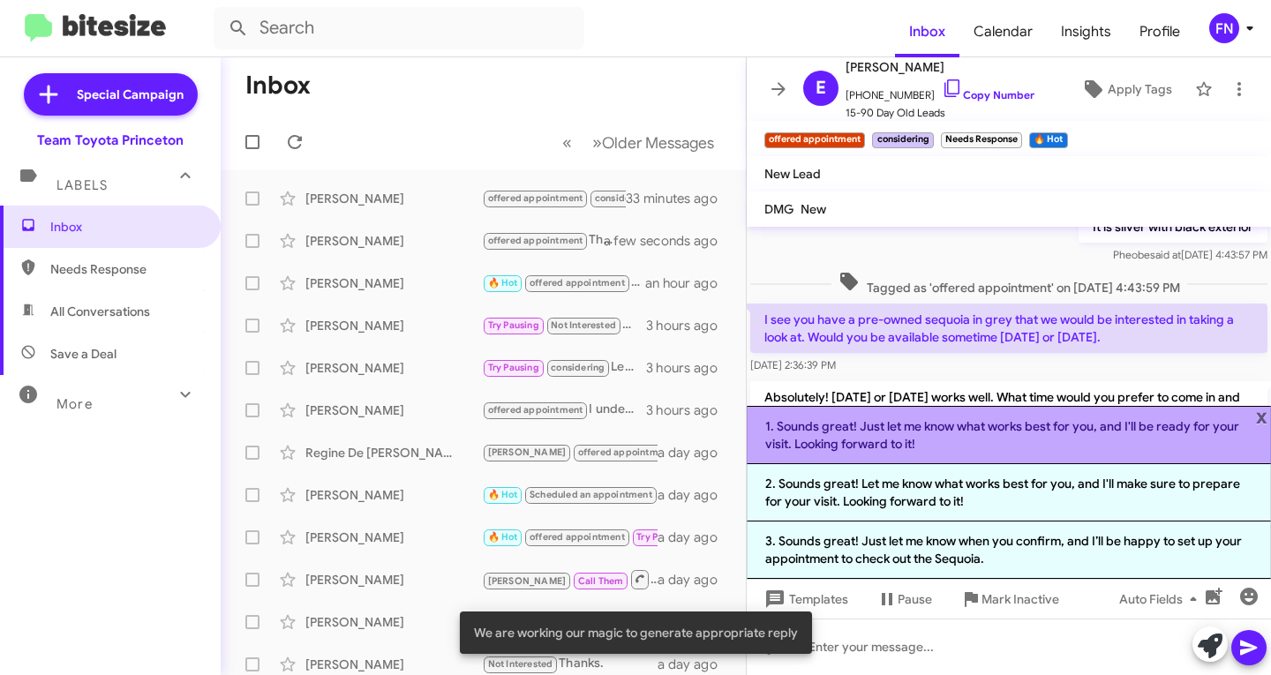
click at [994, 430] on li "1. Sounds great! Just let me know what works best for you, and I'll be ready fo…" at bounding box center [1009, 435] width 524 height 58
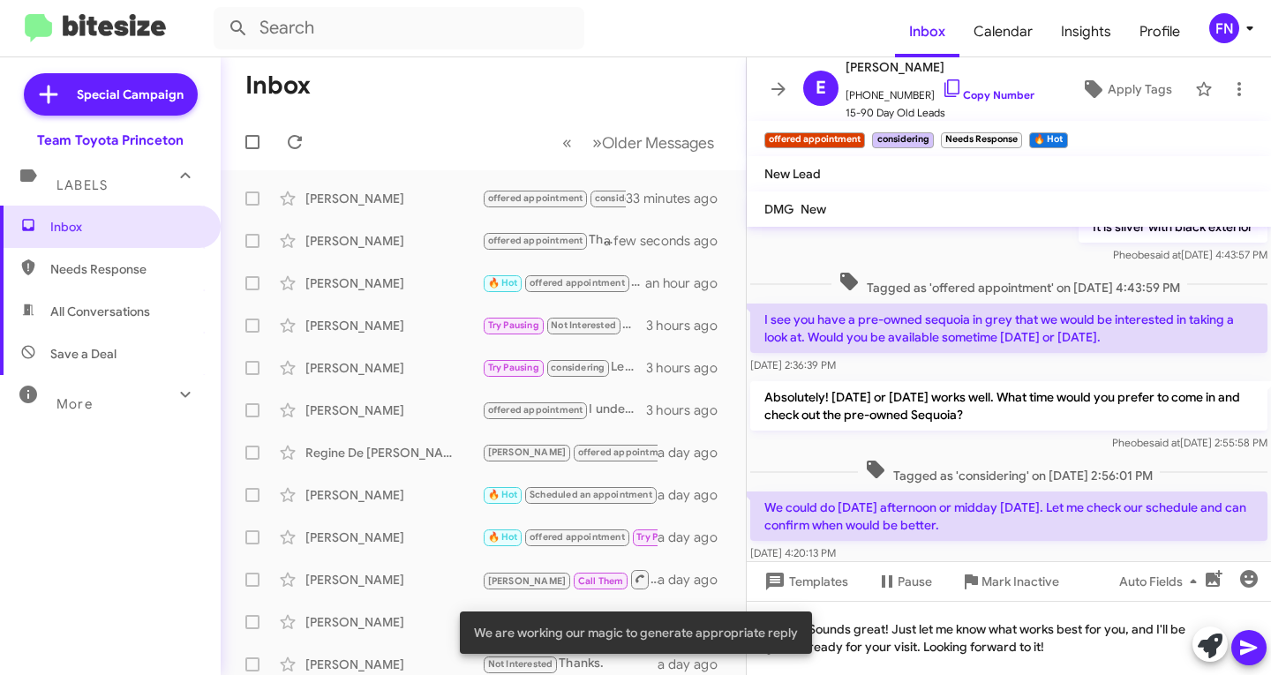
click at [1244, 645] on icon at bounding box center [1248, 648] width 17 height 15
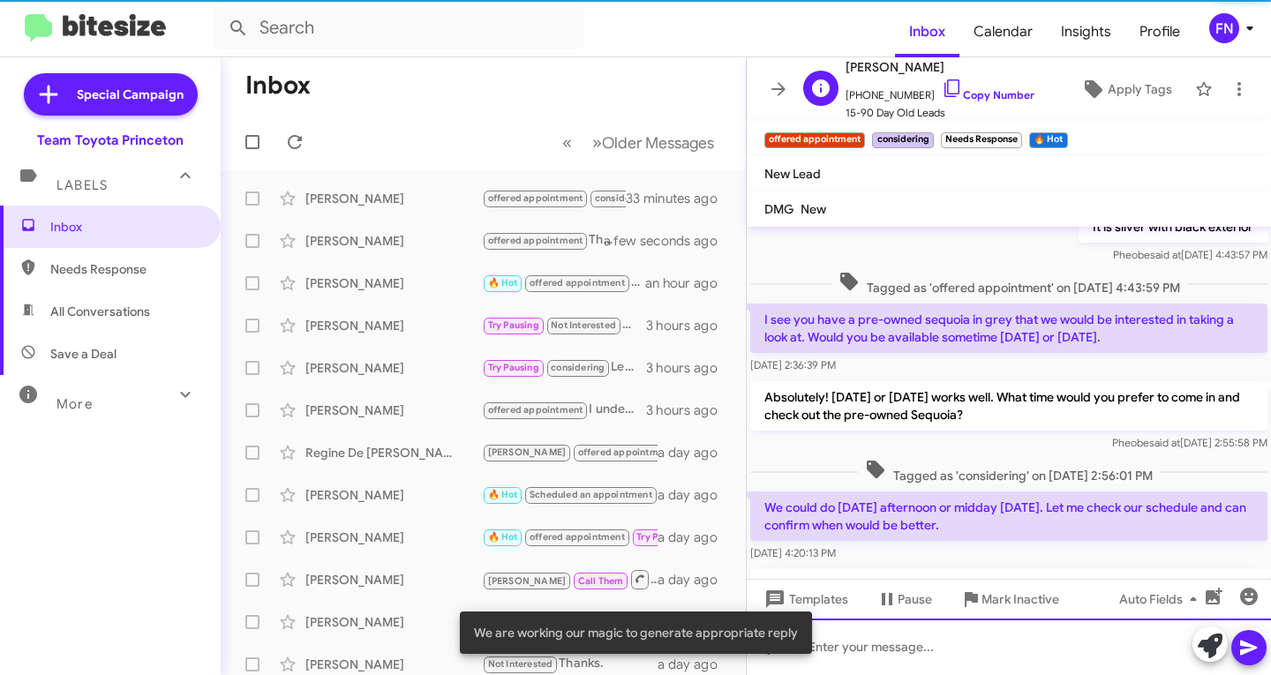
scroll to position [0, 0]
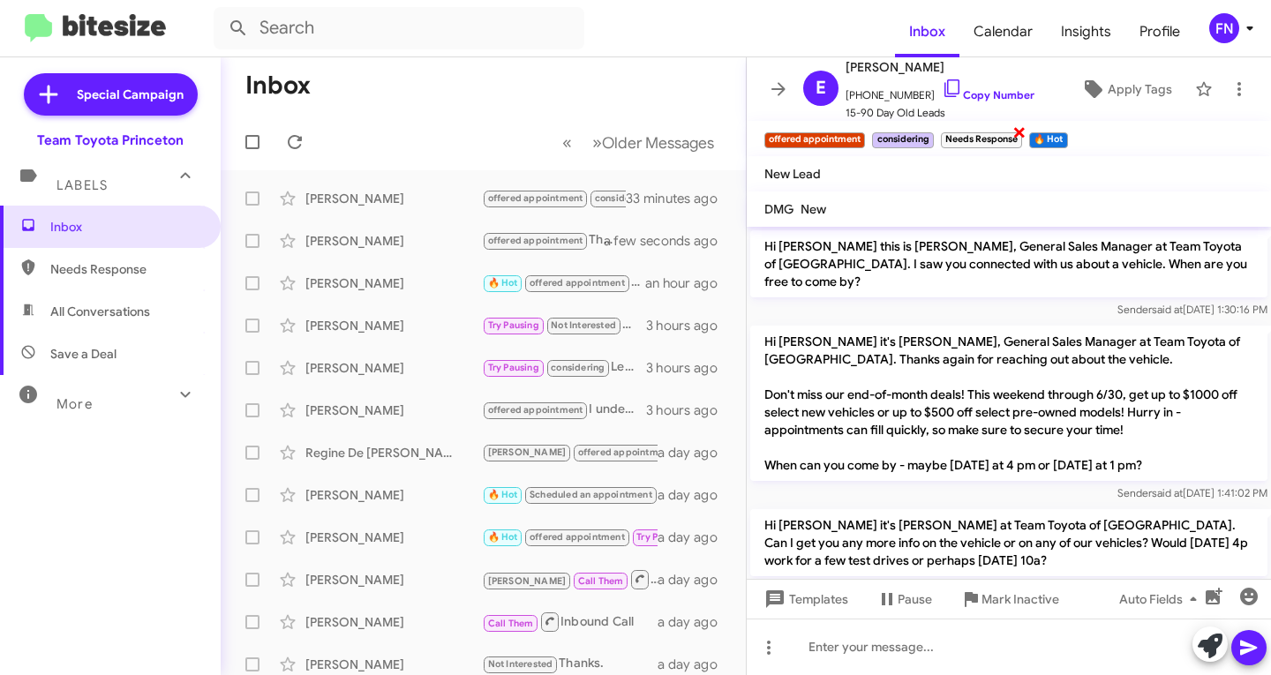
click at [1013, 131] on div "Needs Response ×" at bounding box center [982, 138] width 88 height 22
click at [863, 129] on span "×" at bounding box center [862, 131] width 14 height 21
click at [907, 132] on span "×" at bounding box center [912, 131] width 14 height 21
click at [868, 135] on span "×" at bounding box center [869, 131] width 14 height 21
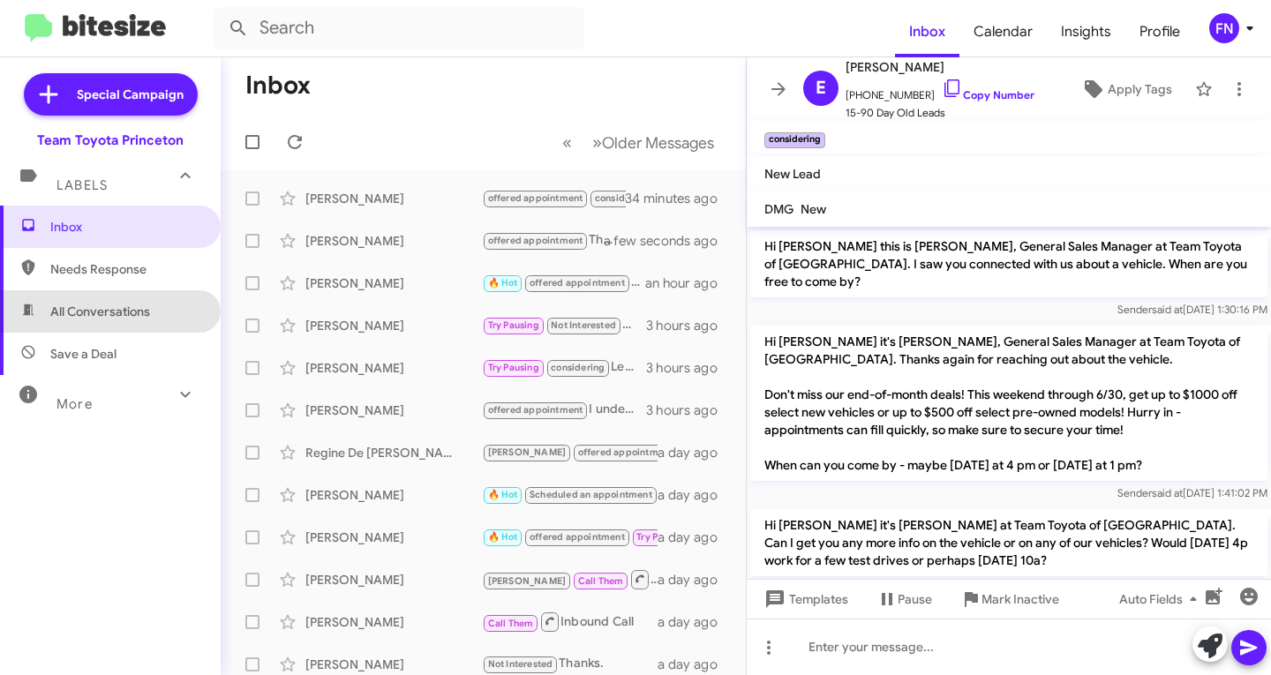
click at [115, 314] on span "All Conversations" at bounding box center [100, 312] width 100 height 18
type input "in:all-conversations"
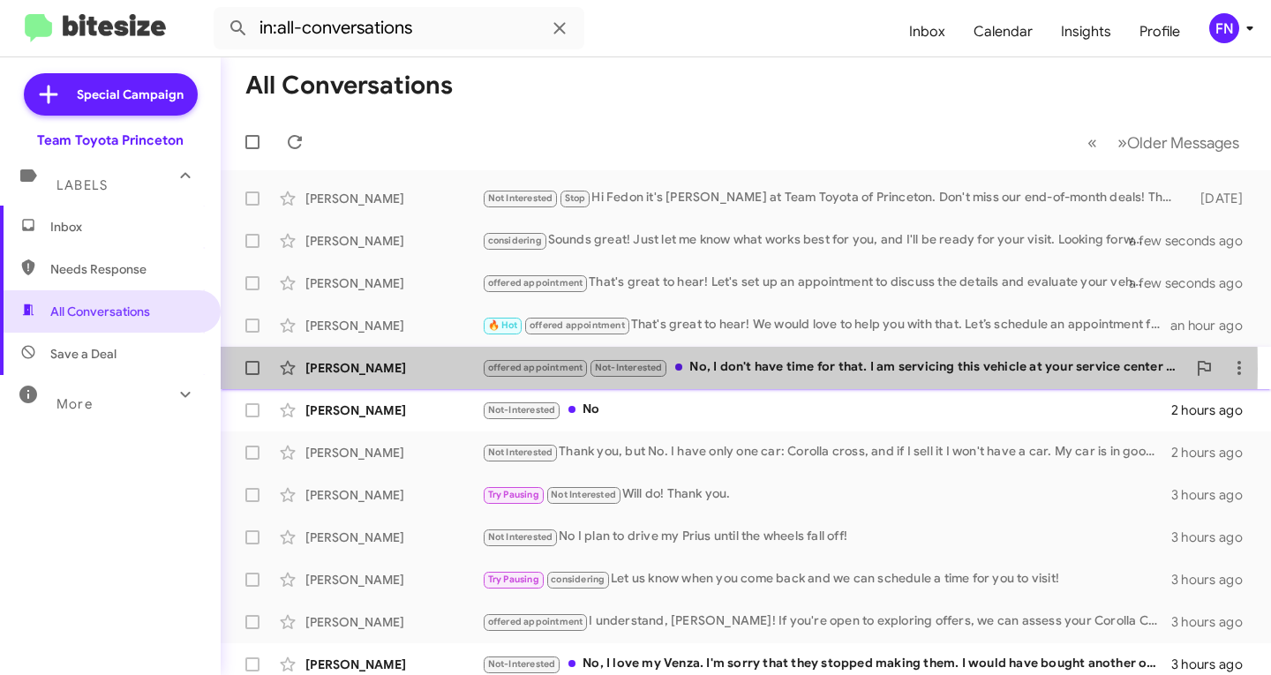
click at [414, 369] on div "Aleksandr Zubarev" at bounding box center [393, 368] width 177 height 18
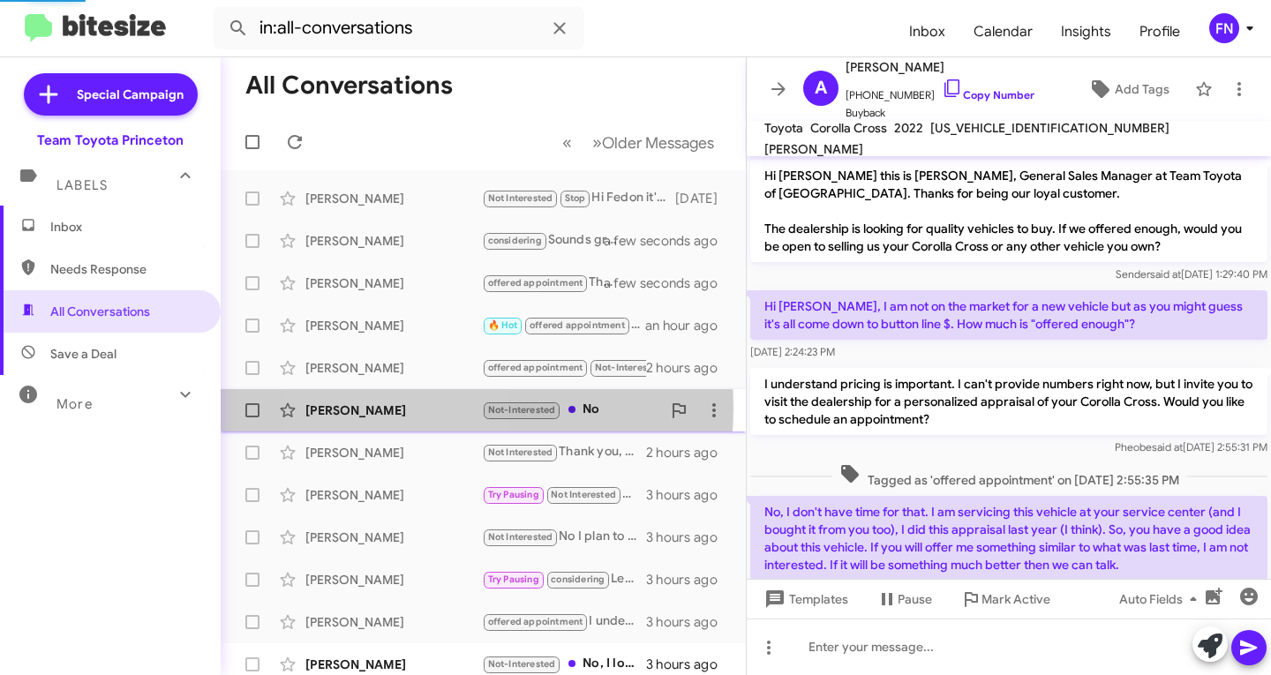
click at [396, 408] on div "Steven Rubin" at bounding box center [393, 411] width 177 height 18
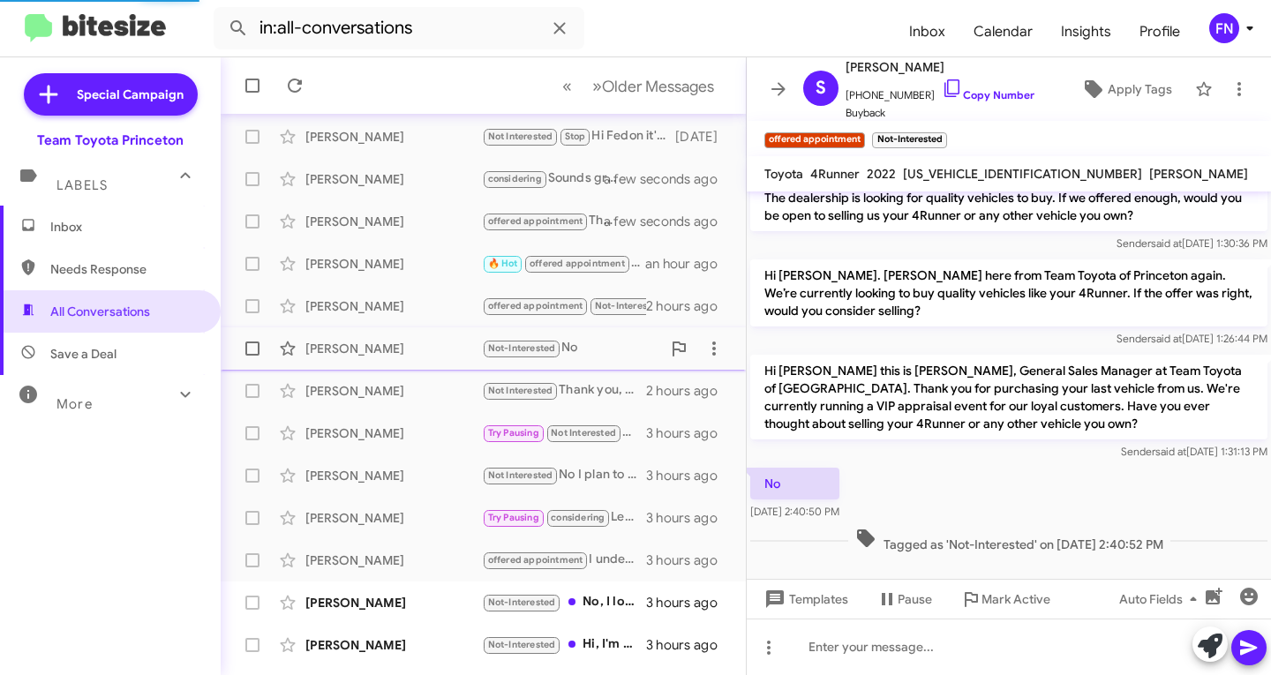
scroll to position [265, 0]
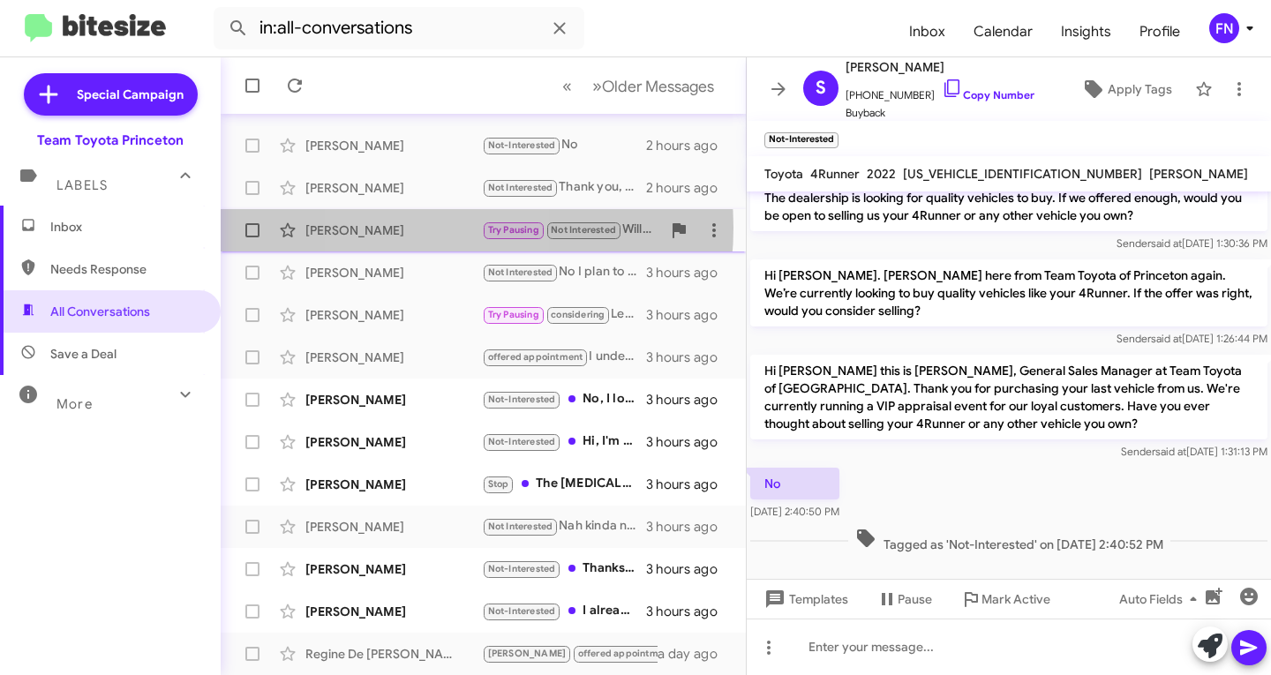
click at [417, 232] on div "Heather Koppenhofer" at bounding box center [393, 231] width 177 height 18
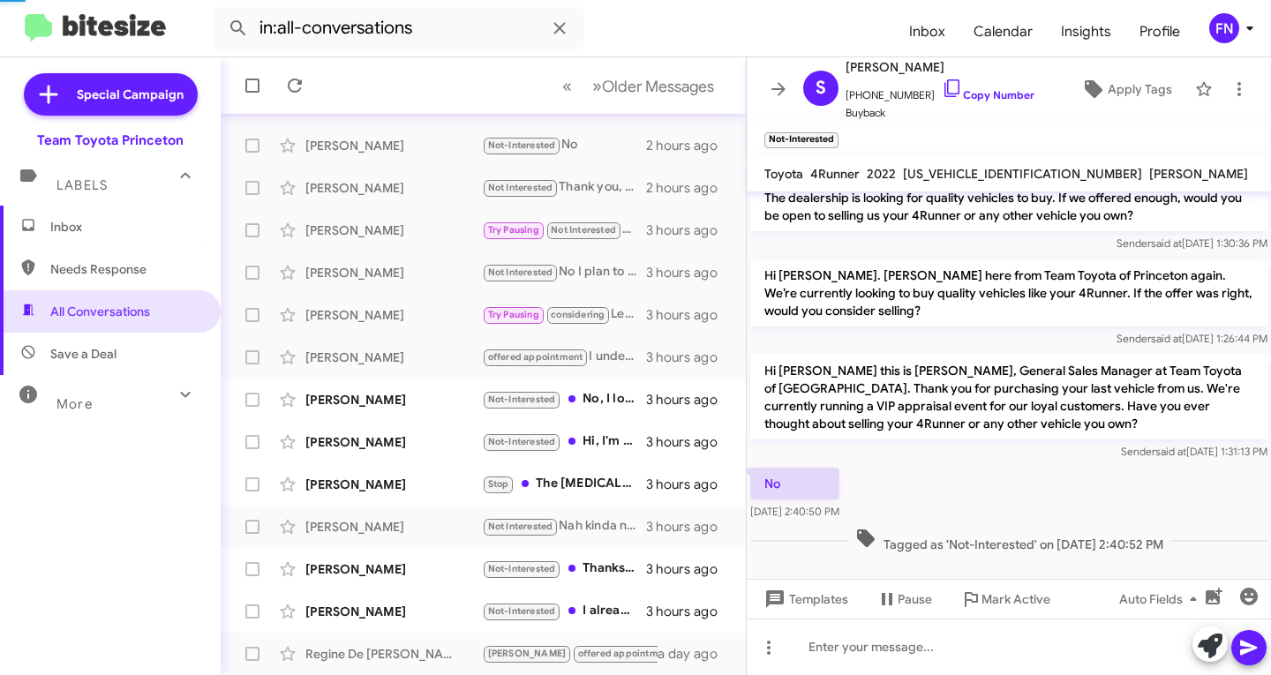
scroll to position [365, 0]
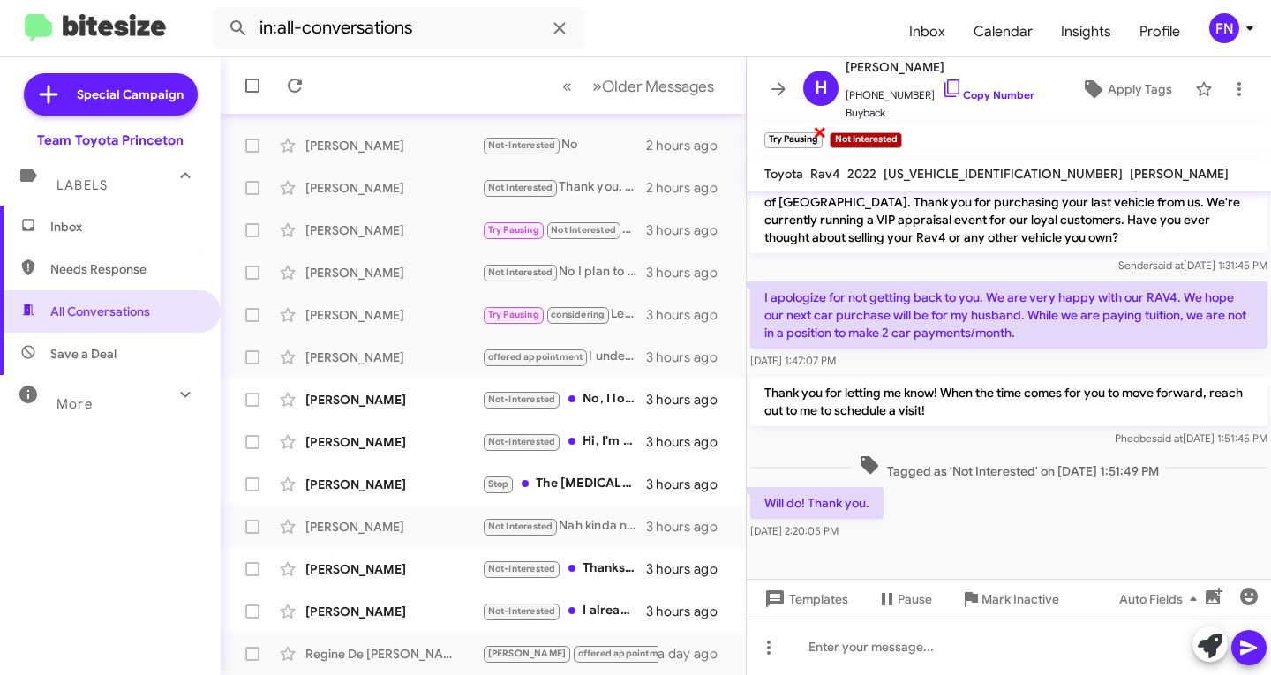
click at [816, 133] on span "×" at bounding box center [820, 131] width 14 height 21
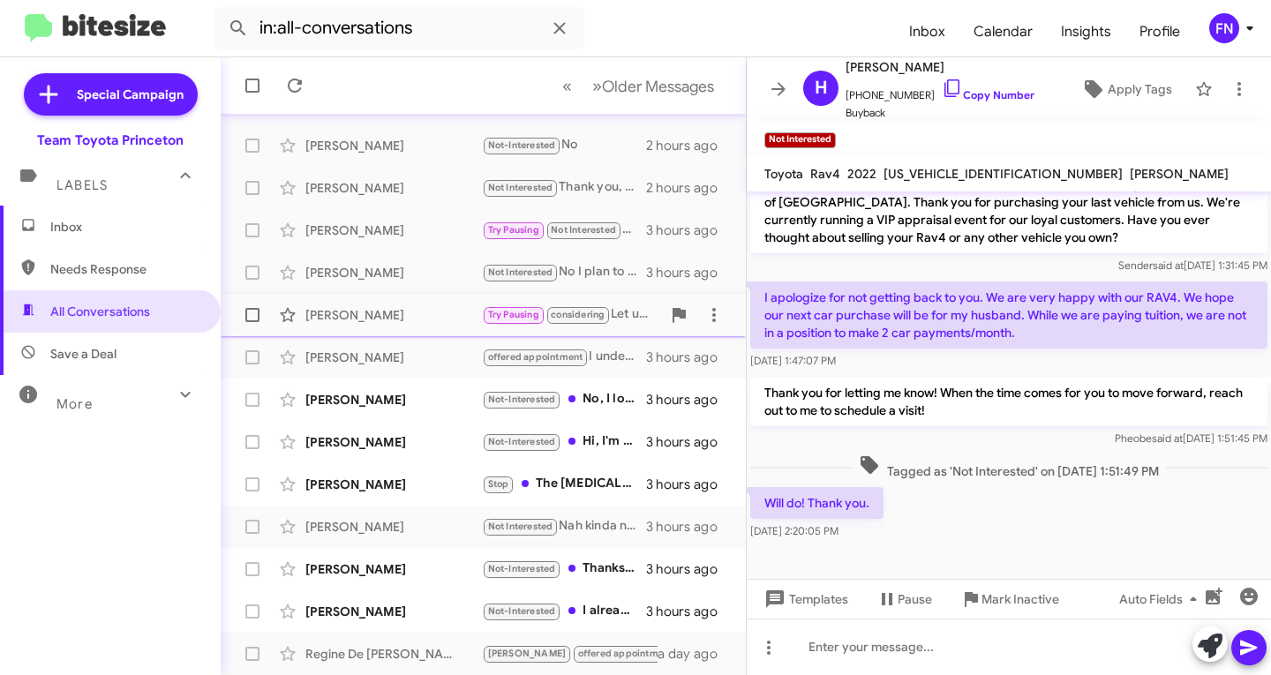
click at [390, 312] on div "Douglas Megill" at bounding box center [393, 315] width 177 height 18
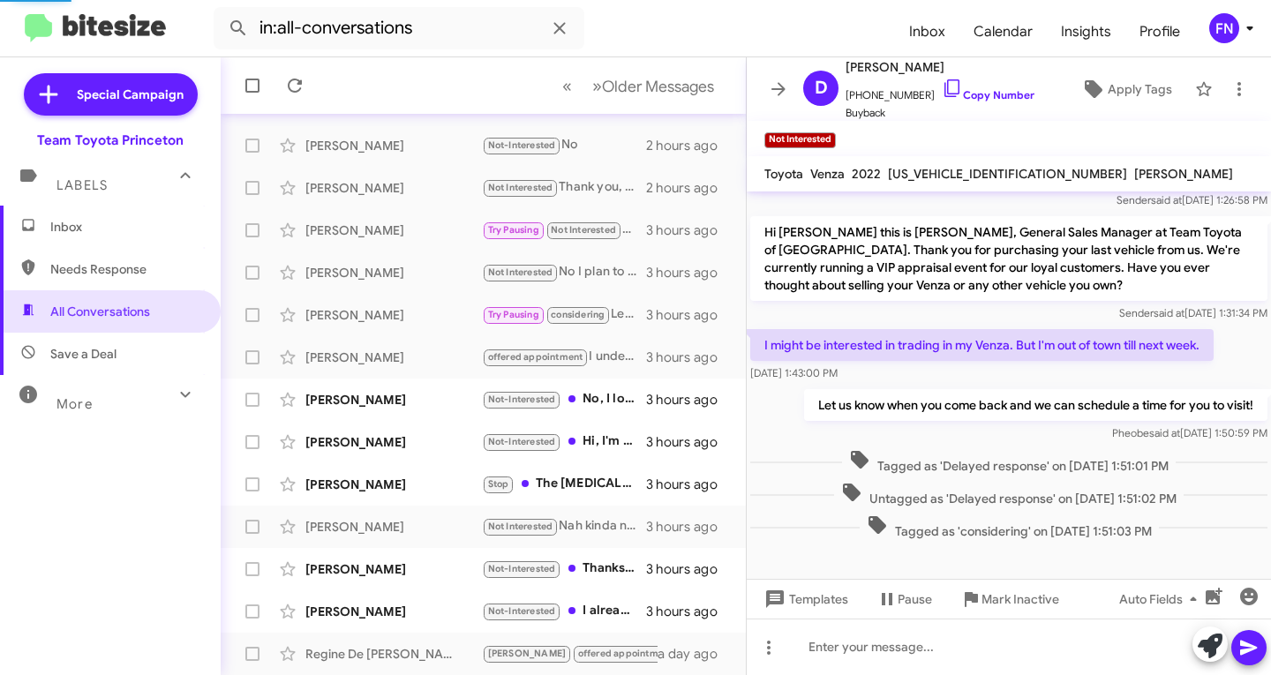
scroll to position [205, 0]
click at [820, 136] on span "×" at bounding box center [820, 131] width 14 height 21
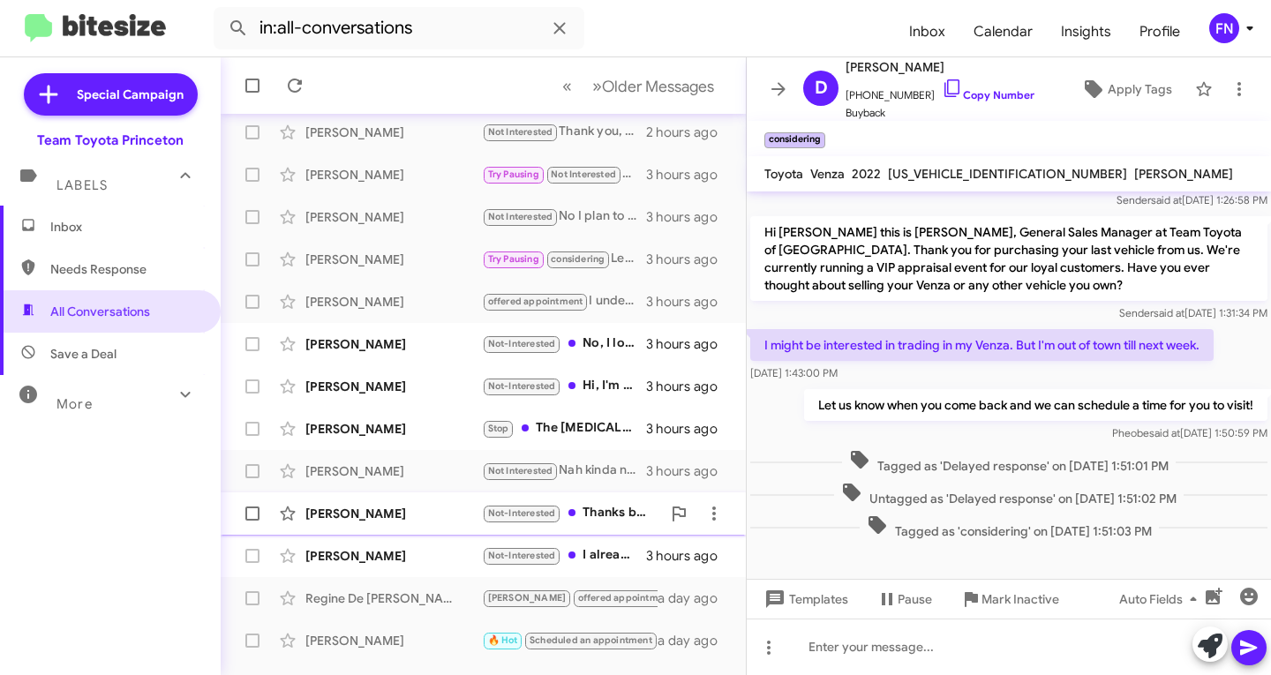
scroll to position [350, 0]
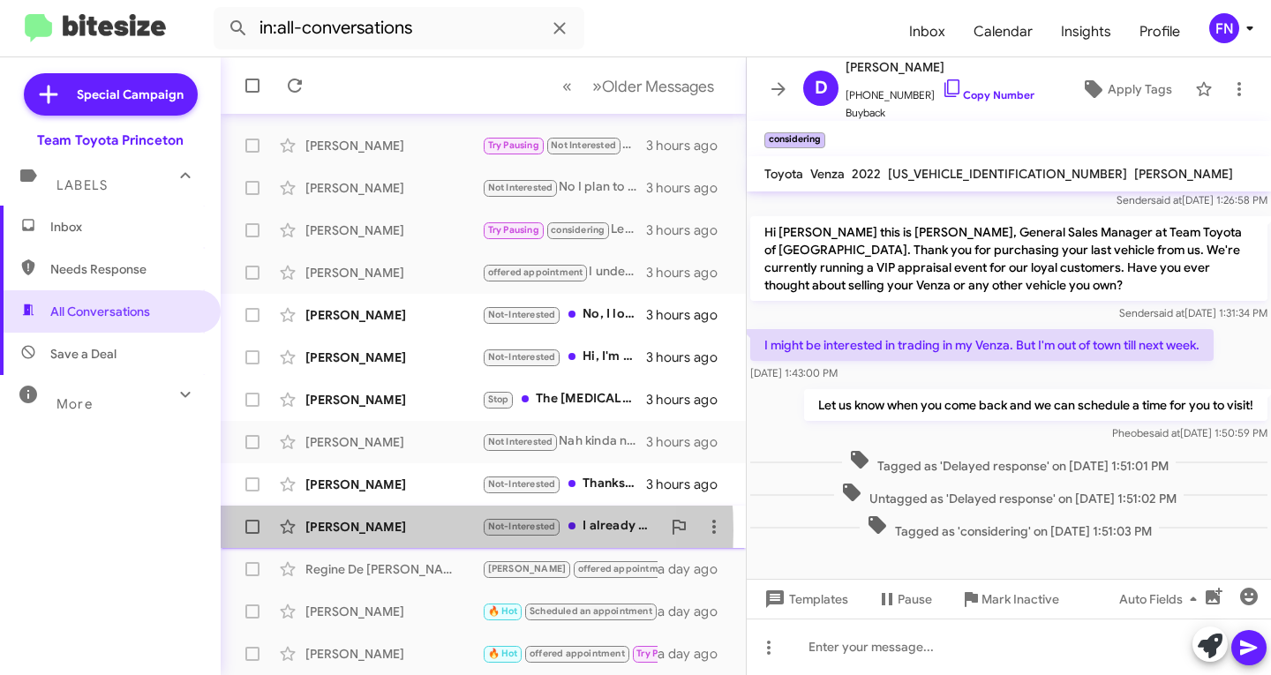
click at [368, 531] on div "Dominic Bonanno" at bounding box center [393, 527] width 177 height 18
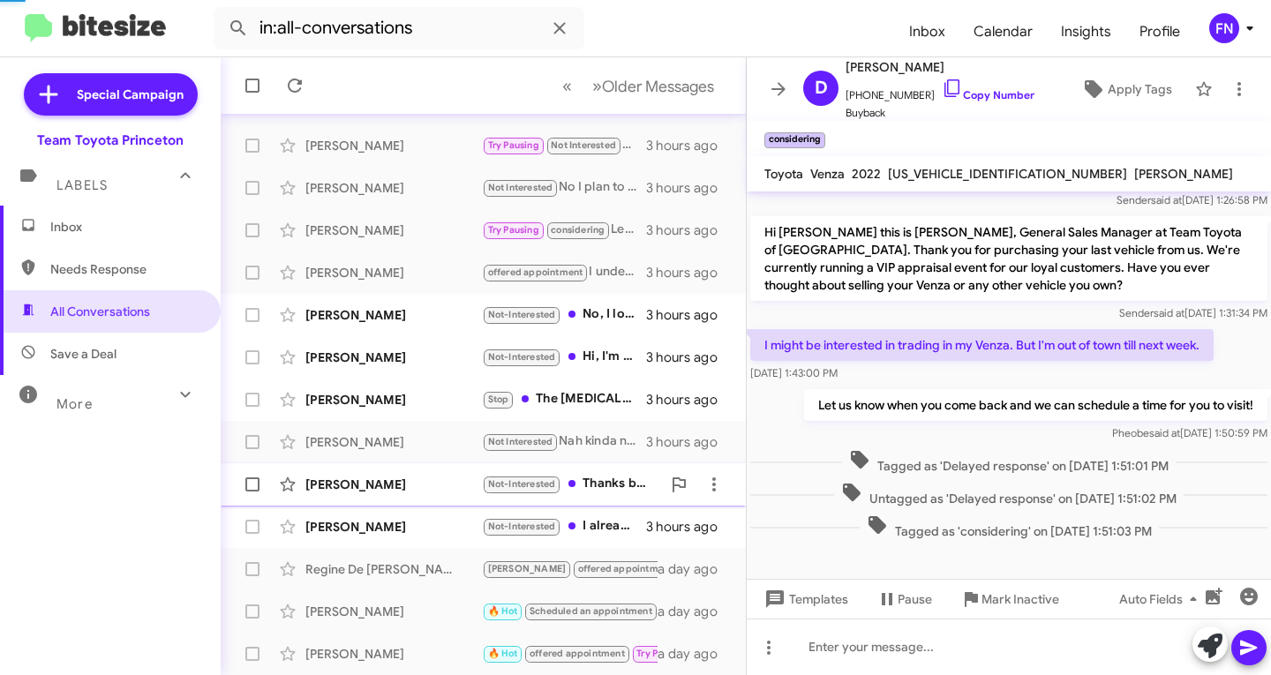
click at [368, 478] on div "Decio Mendes" at bounding box center [393, 485] width 177 height 18
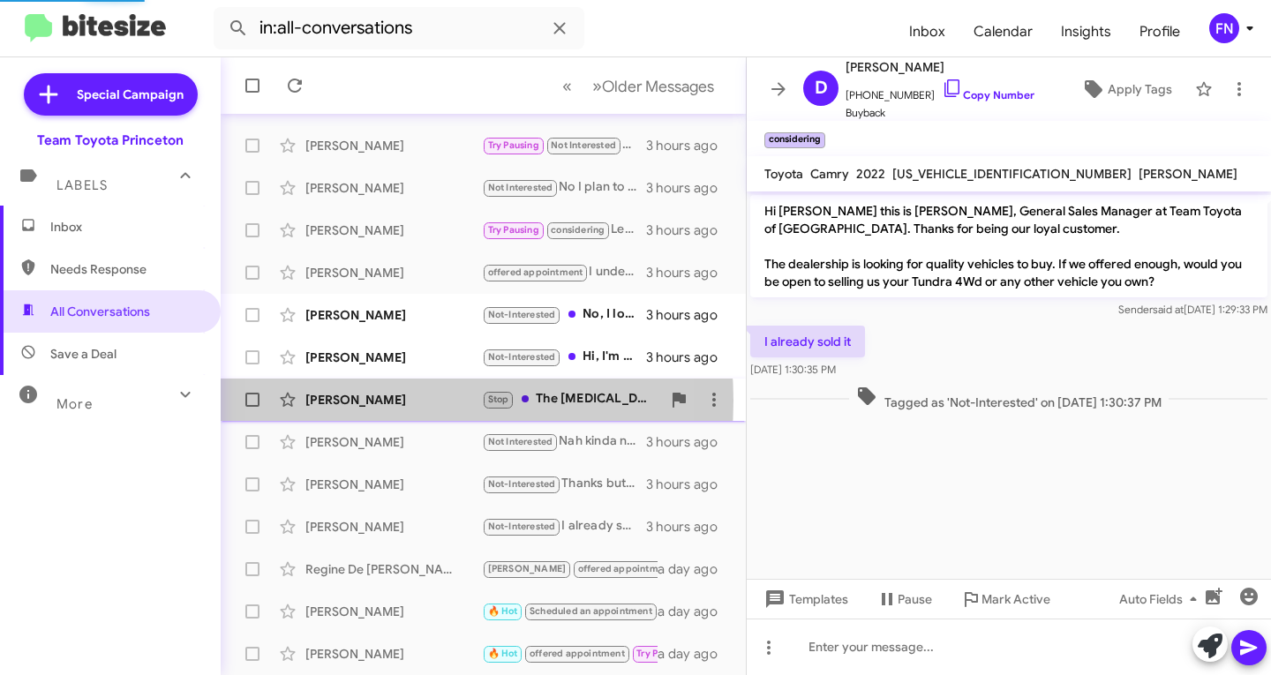
click at [377, 401] on div "Khadija Mcdonald" at bounding box center [393, 400] width 177 height 18
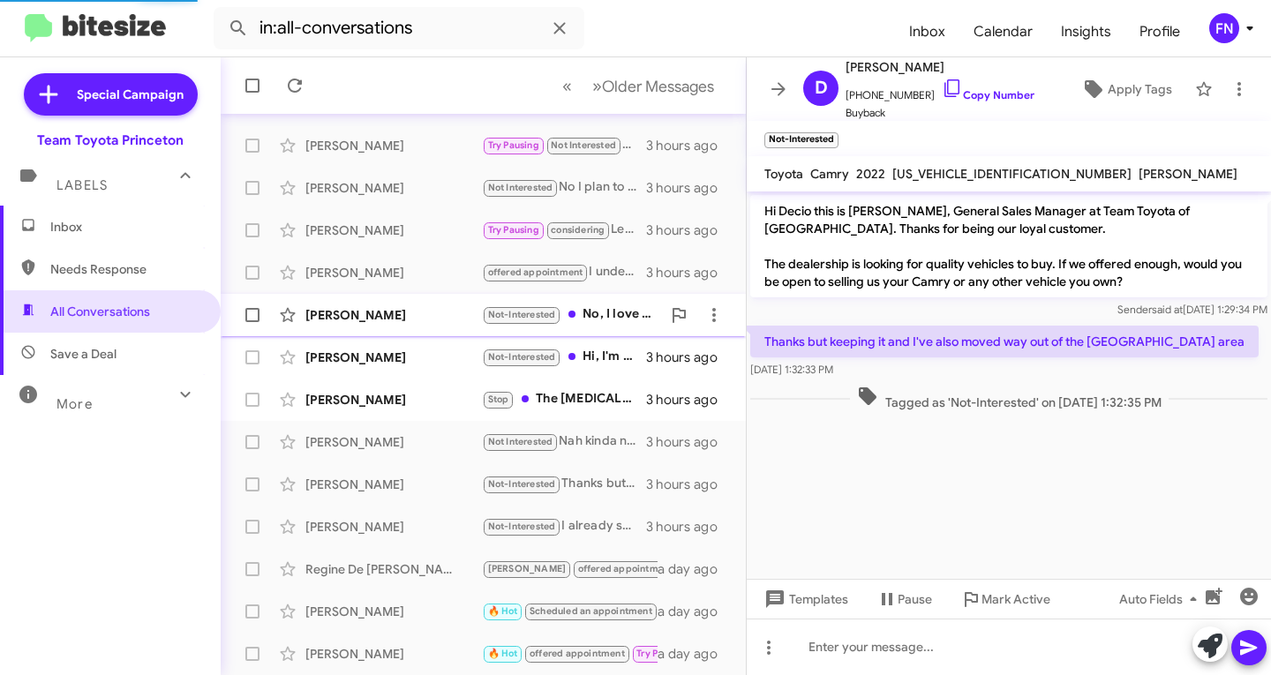
drag, startPoint x: 388, startPoint y: 362, endPoint x: 396, endPoint y: 322, distance: 40.5
click at [389, 362] on div "Liyuan Zhu" at bounding box center [393, 358] width 177 height 18
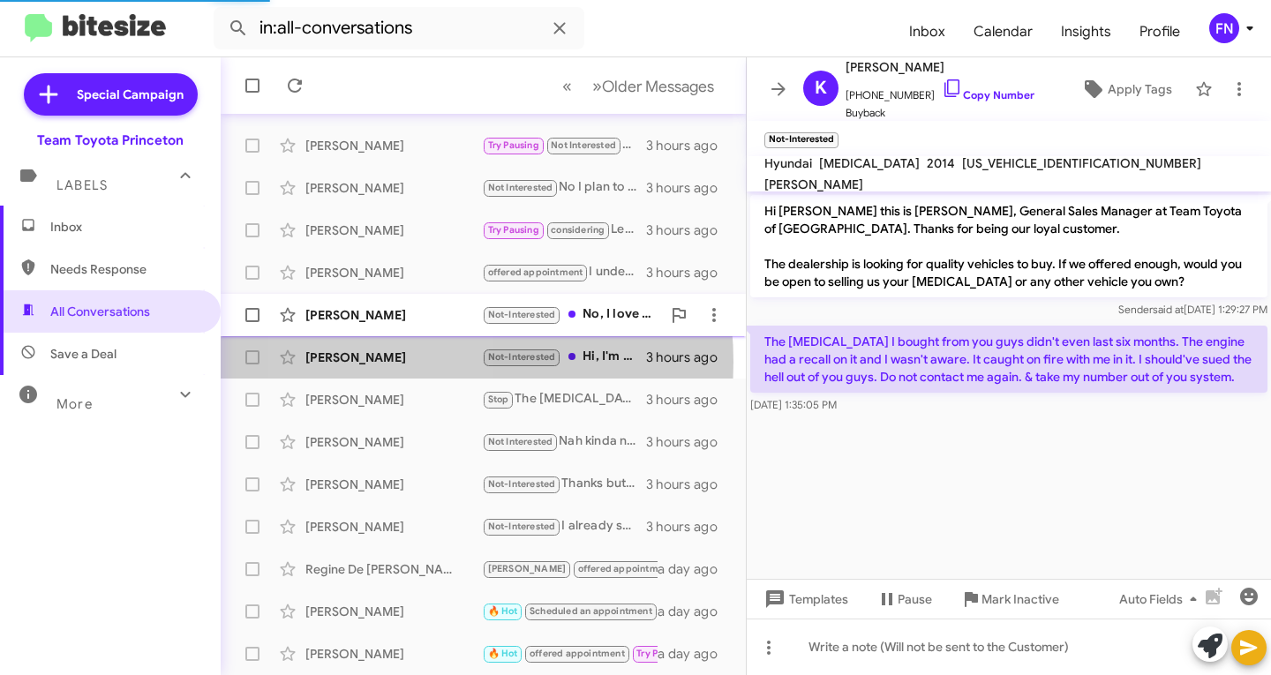
click at [397, 313] on div "Marybeth Quinones" at bounding box center [393, 315] width 177 height 18
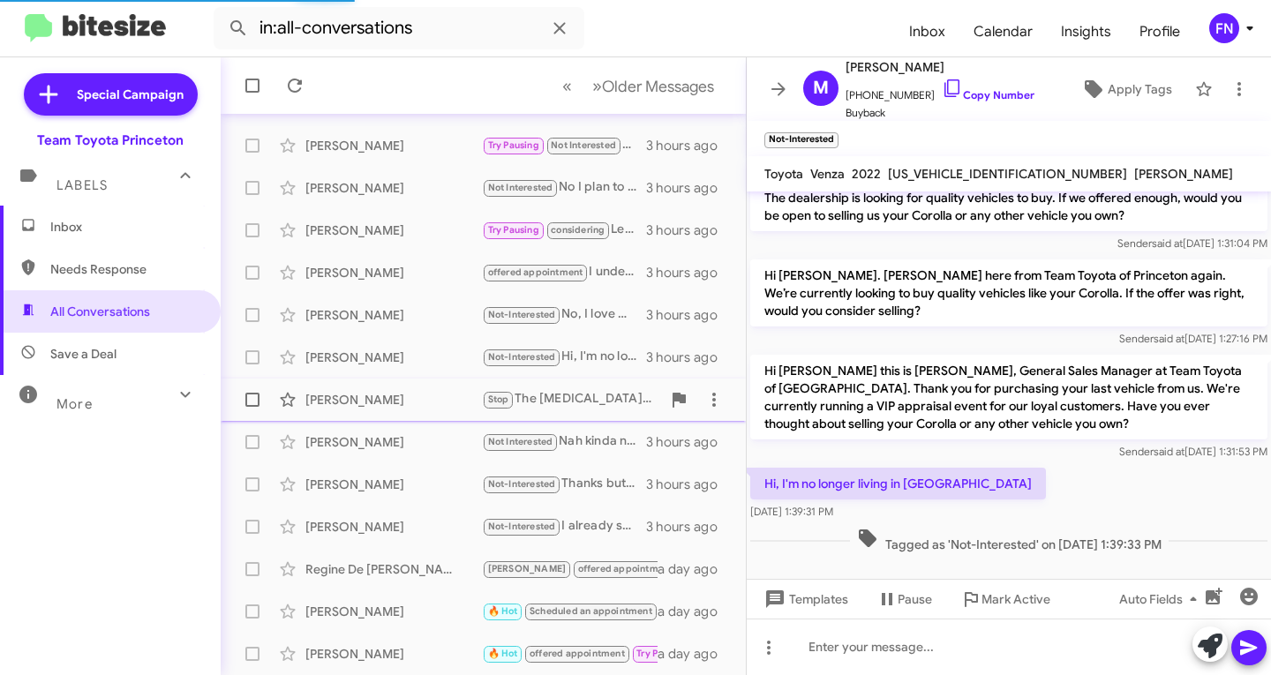
scroll to position [2, 0]
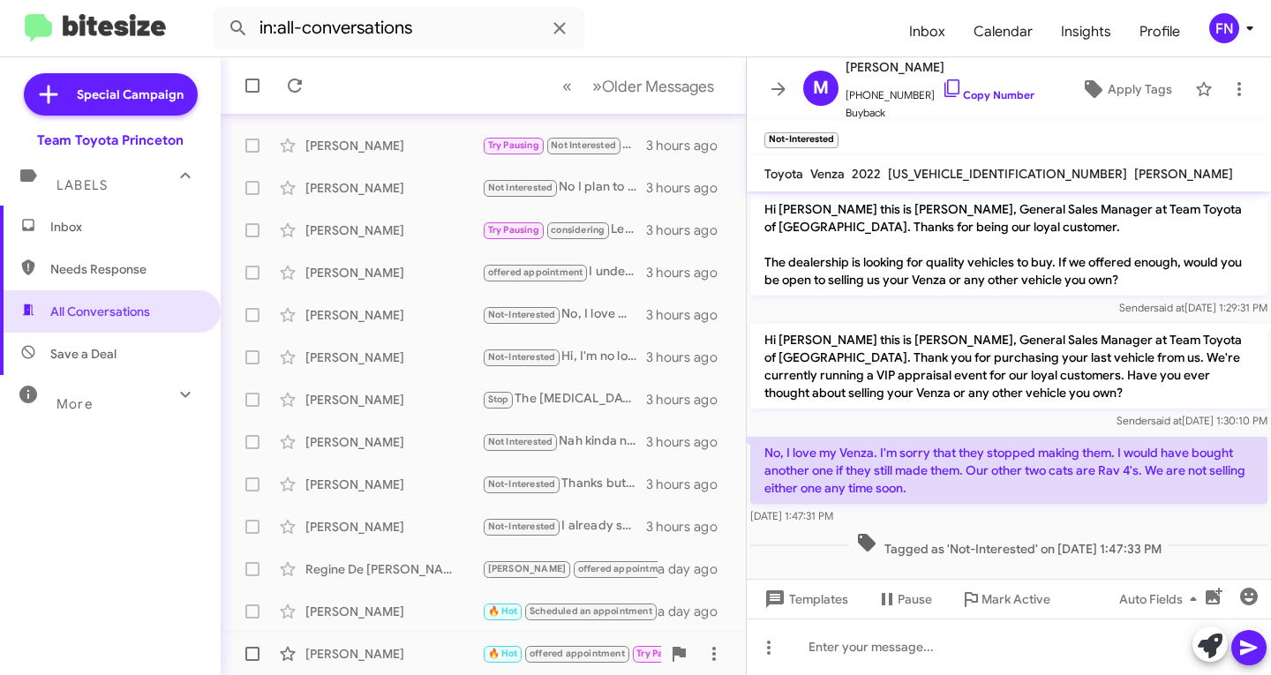
click at [434, 653] on div "Michael Benson" at bounding box center [393, 654] width 177 height 18
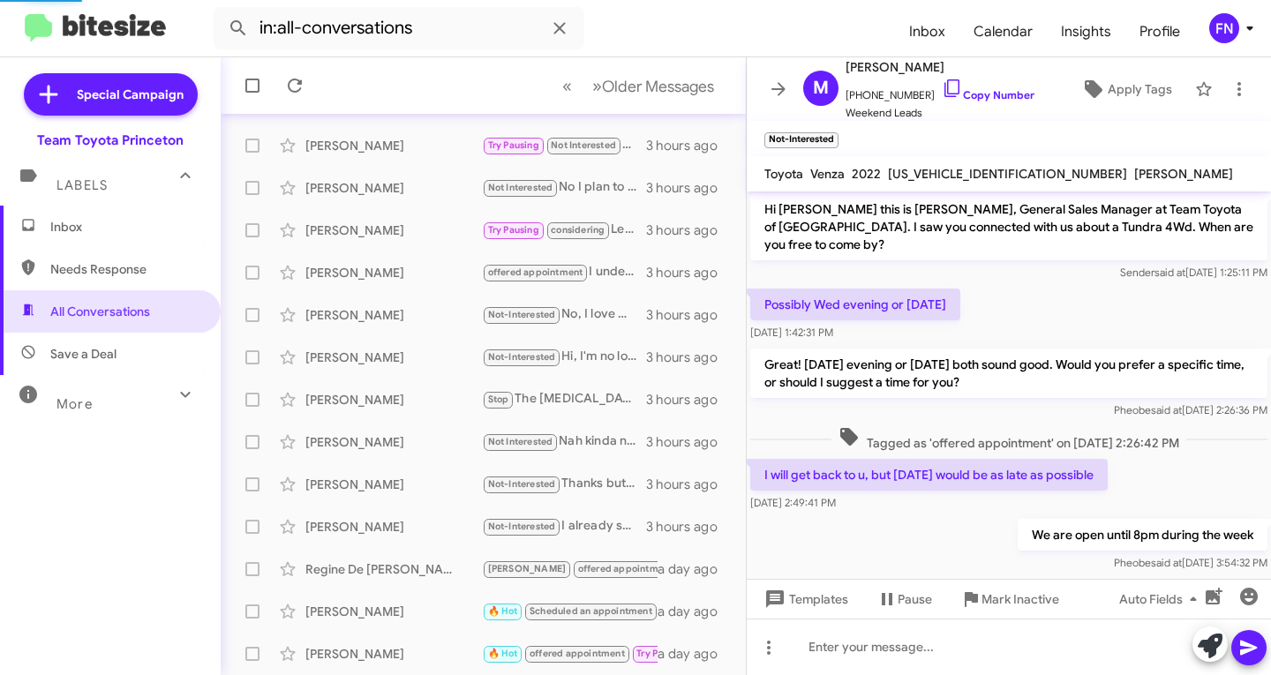
scroll to position [60, 0]
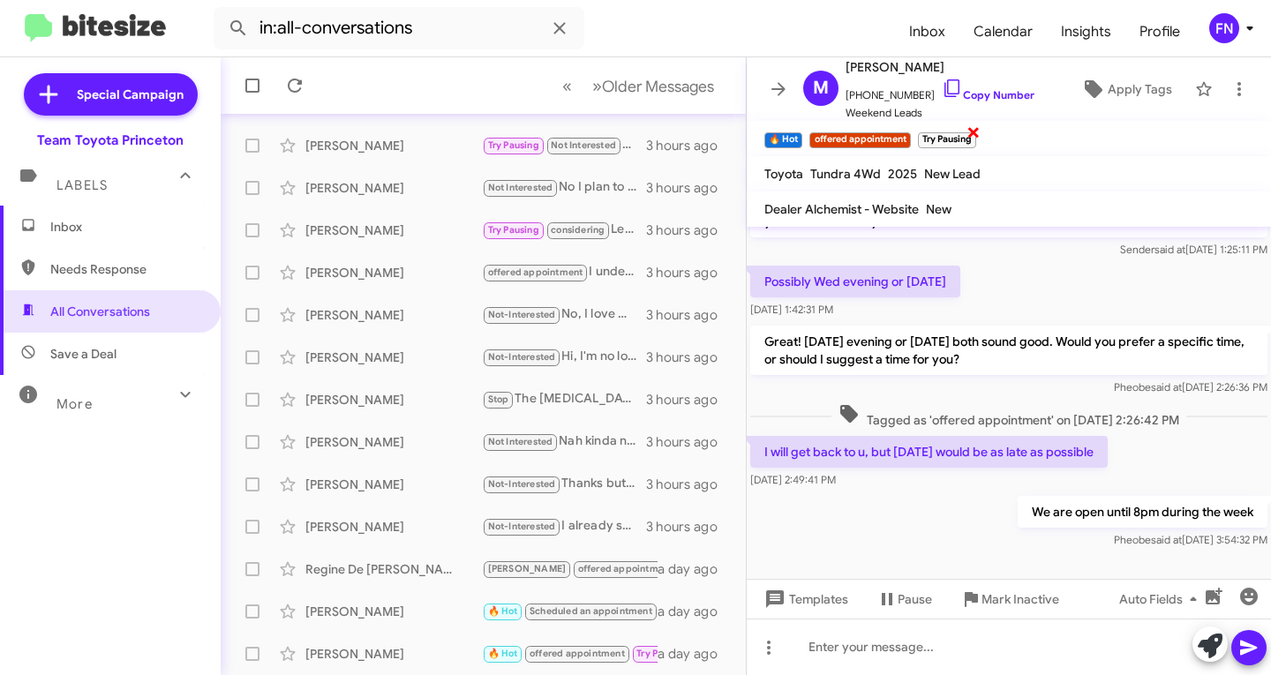
click at [970, 133] on span "×" at bounding box center [974, 131] width 14 height 21
click at [117, 237] on span "Inbox" at bounding box center [110, 227] width 221 height 42
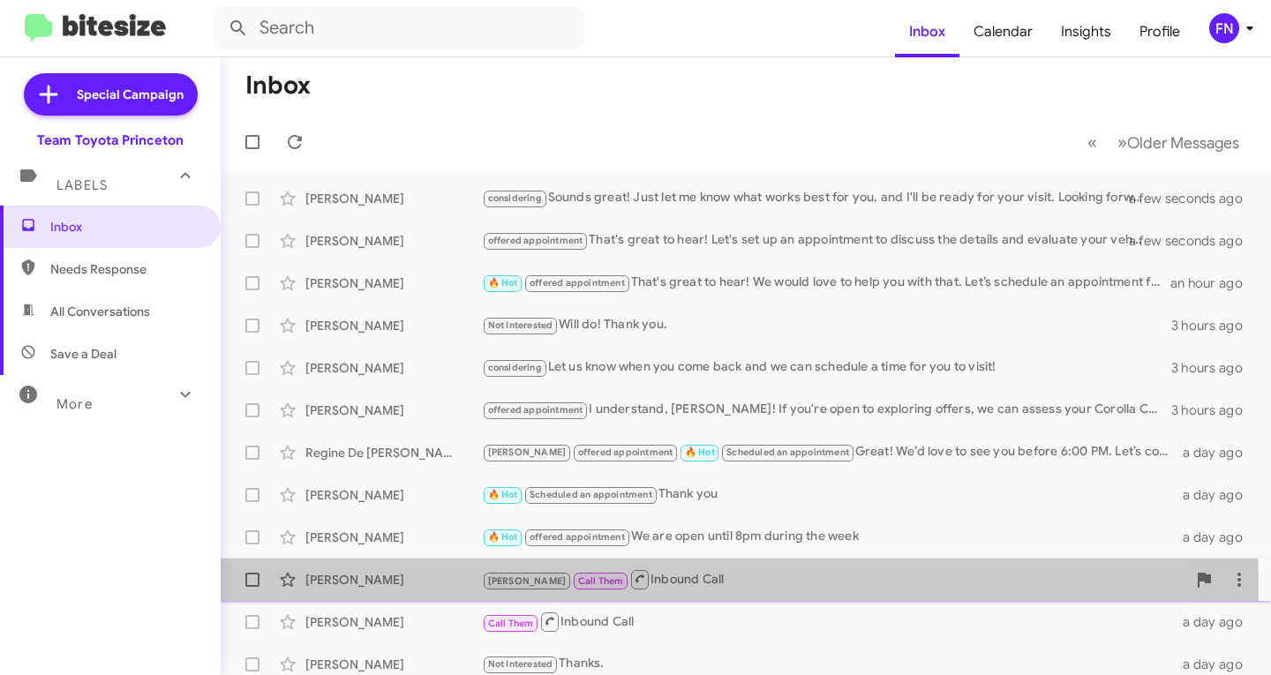
click at [440, 590] on div "Prathyu Talabattula Lee Call Them Inbound Call a day ago" at bounding box center [746, 579] width 1022 height 35
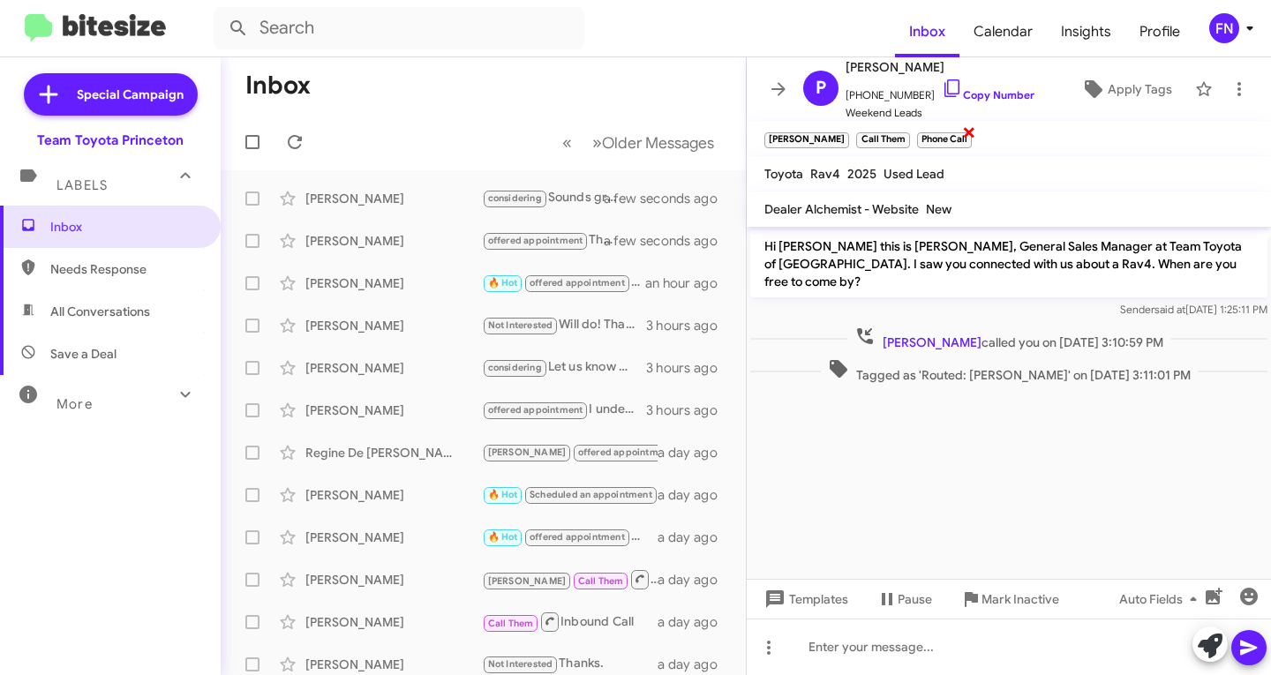
click at [962, 141] on span "×" at bounding box center [969, 131] width 14 height 21
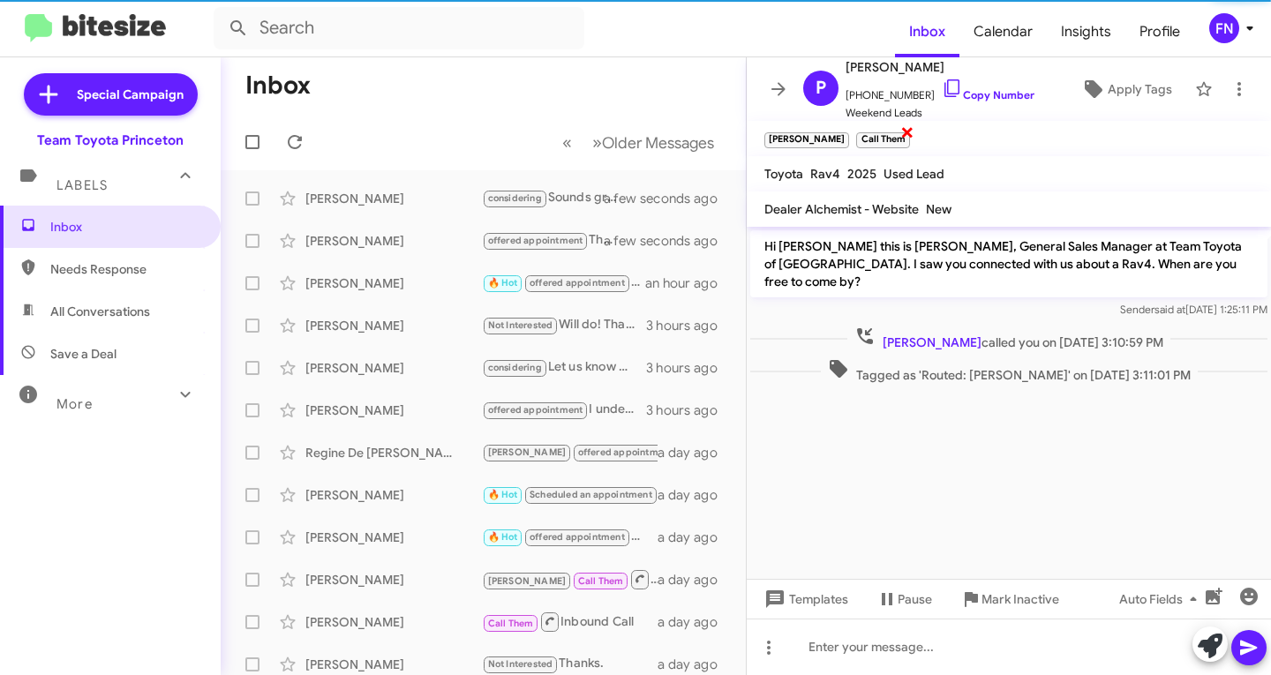
click at [900, 132] on span "×" at bounding box center [907, 131] width 14 height 21
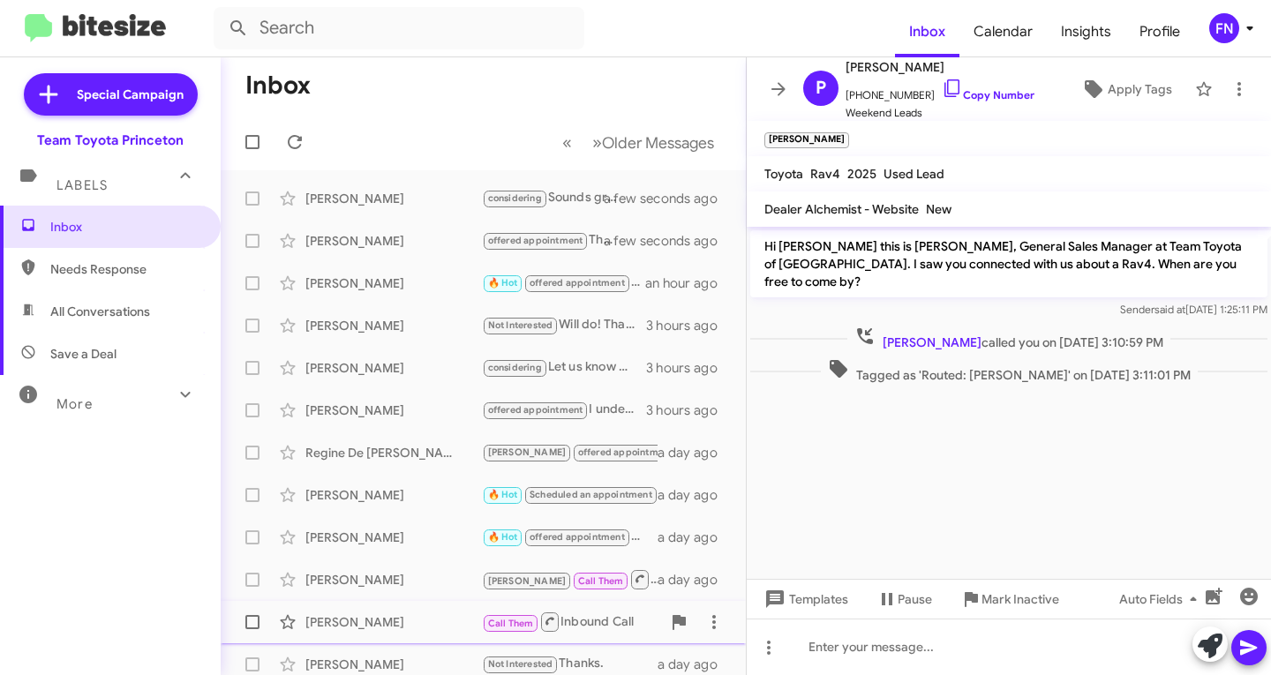
click at [405, 622] on div "Victoria Ramos" at bounding box center [393, 623] width 177 height 18
click at [877, 132] on span "×" at bounding box center [877, 131] width 14 height 21
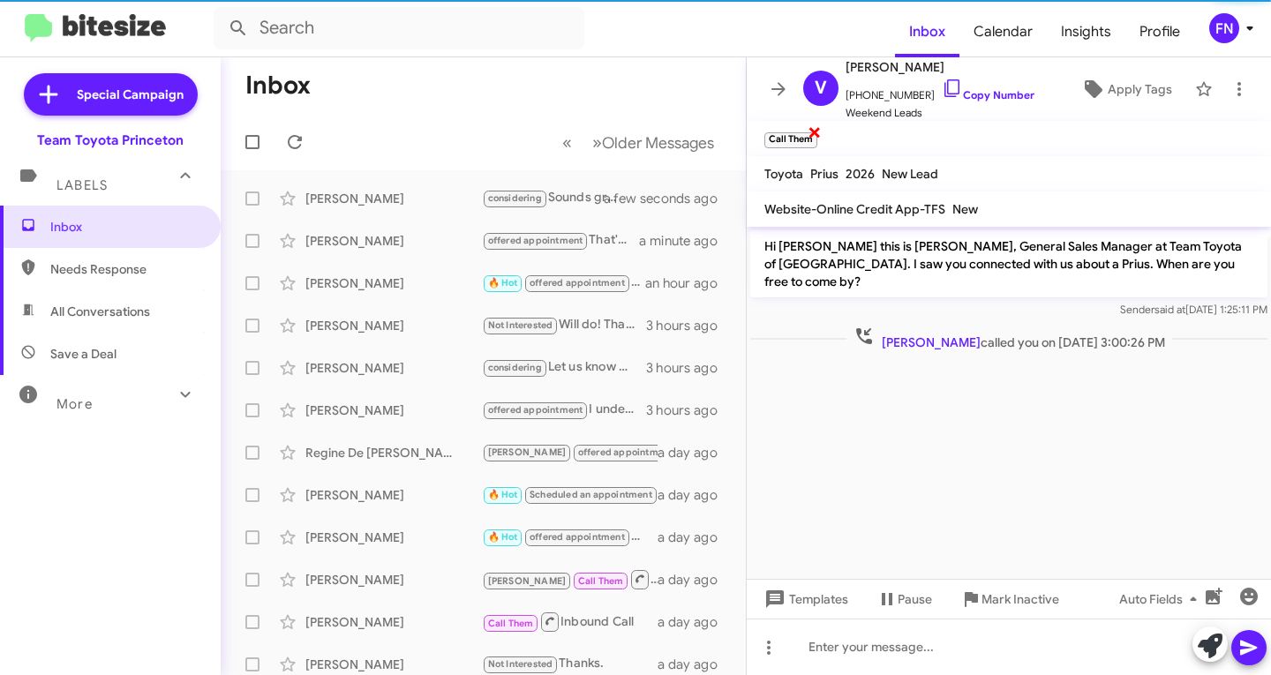
click at [813, 132] on span "×" at bounding box center [815, 131] width 14 height 21
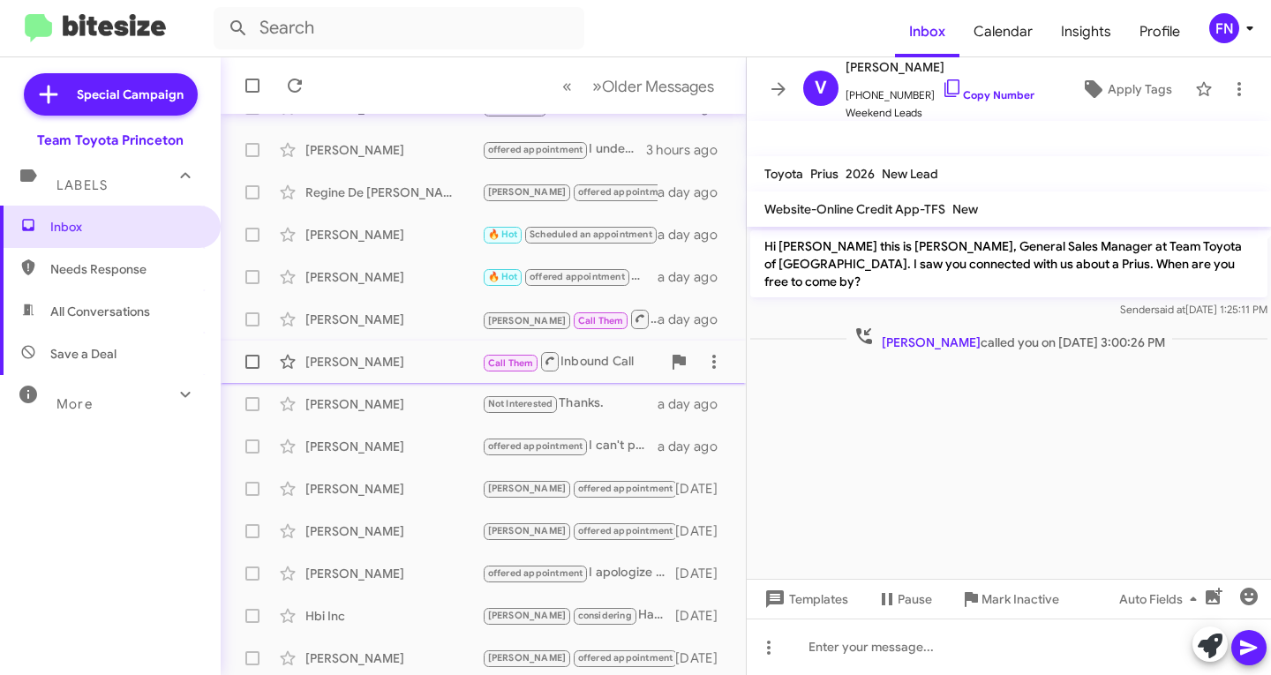
scroll to position [350, 0]
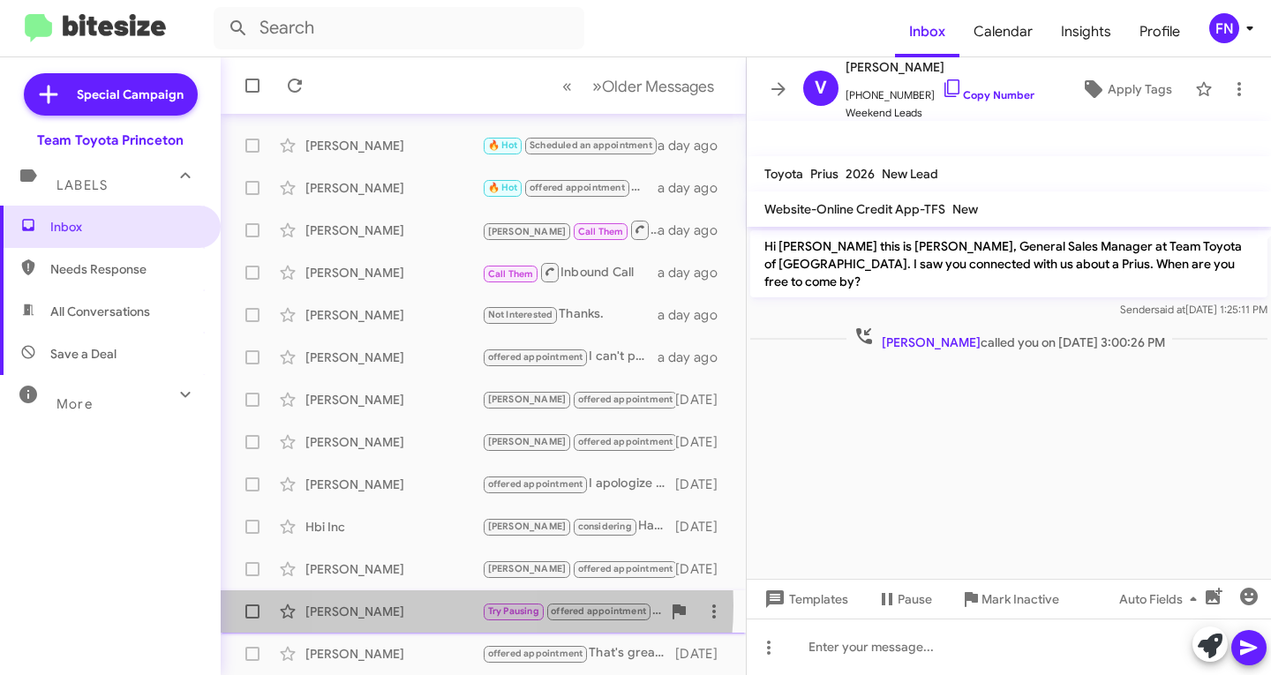
click at [411, 606] on div "Pooja Dahiya" at bounding box center [393, 612] width 177 height 18
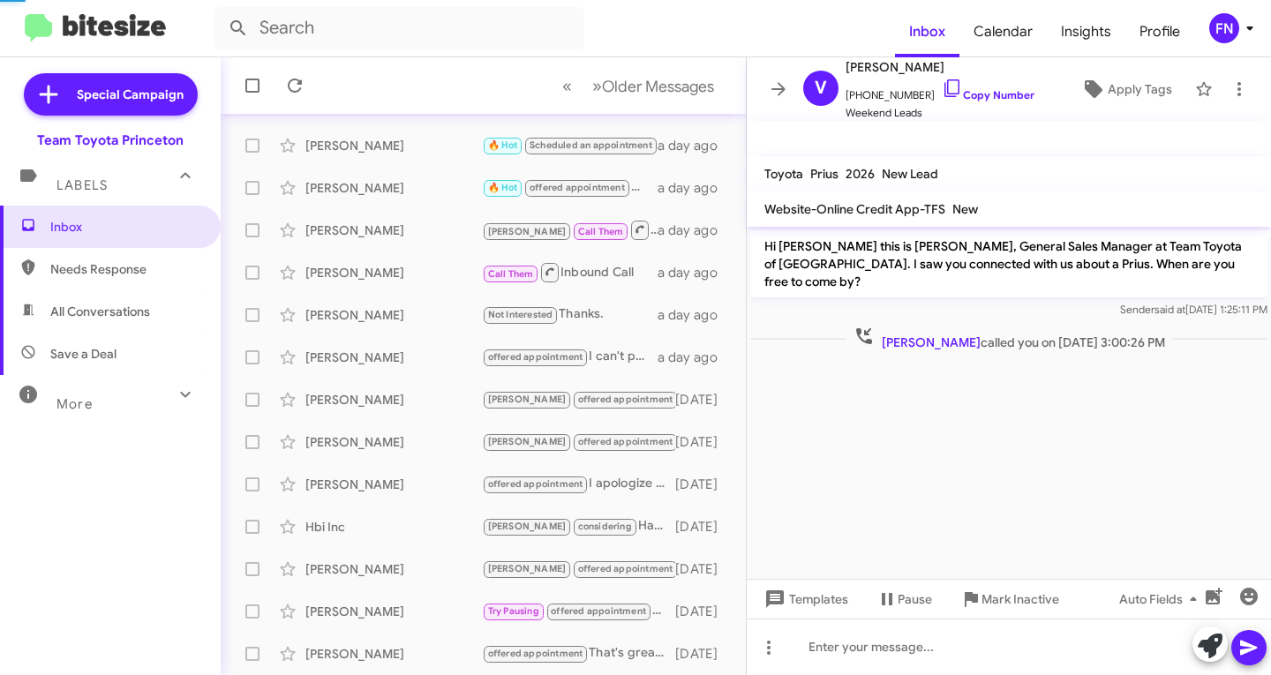
scroll to position [49, 0]
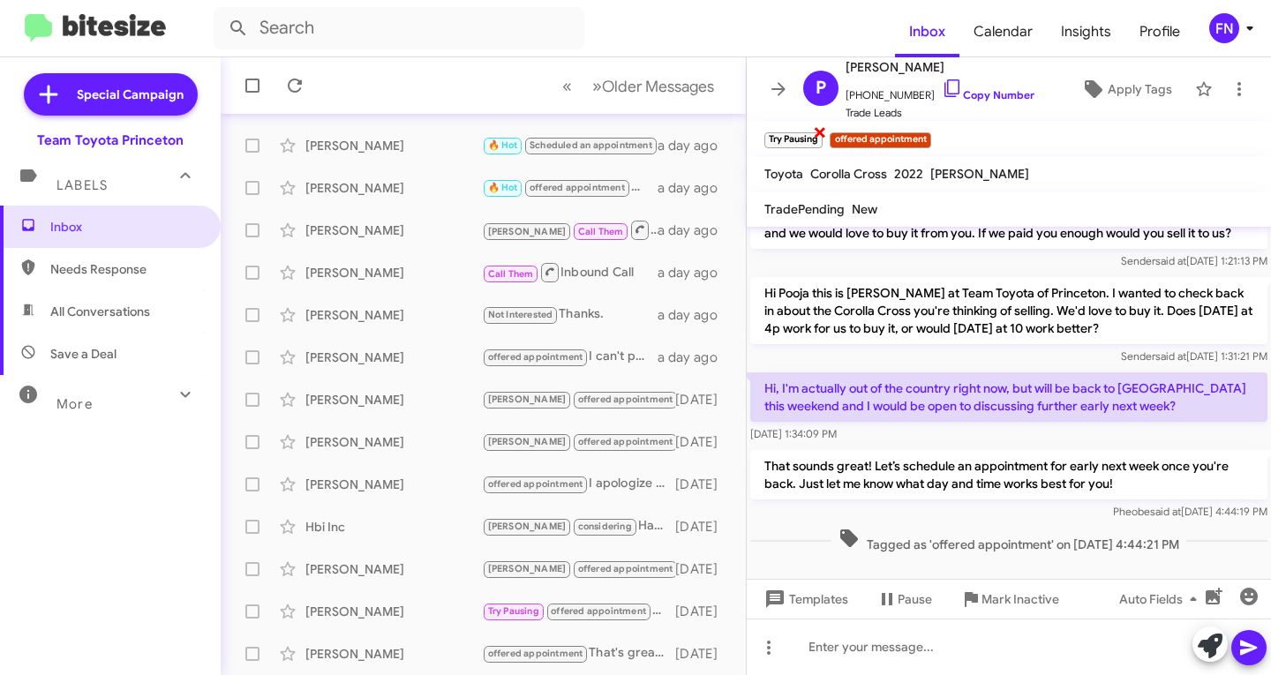
click at [819, 137] on span "×" at bounding box center [820, 131] width 14 height 21
click at [146, 309] on span "All Conversations" at bounding box center [100, 312] width 100 height 18
type input "in:all-conversations"
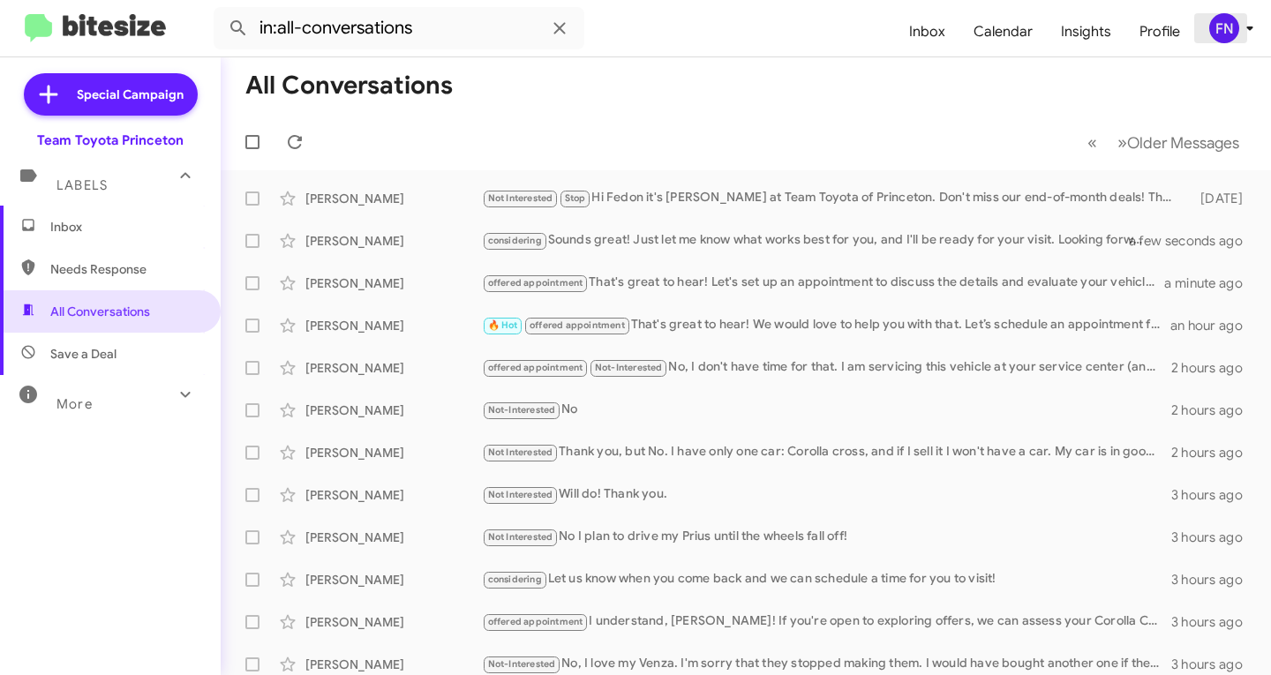
click at [1209, 27] on span "FN" at bounding box center [1235, 28] width 53 height 30
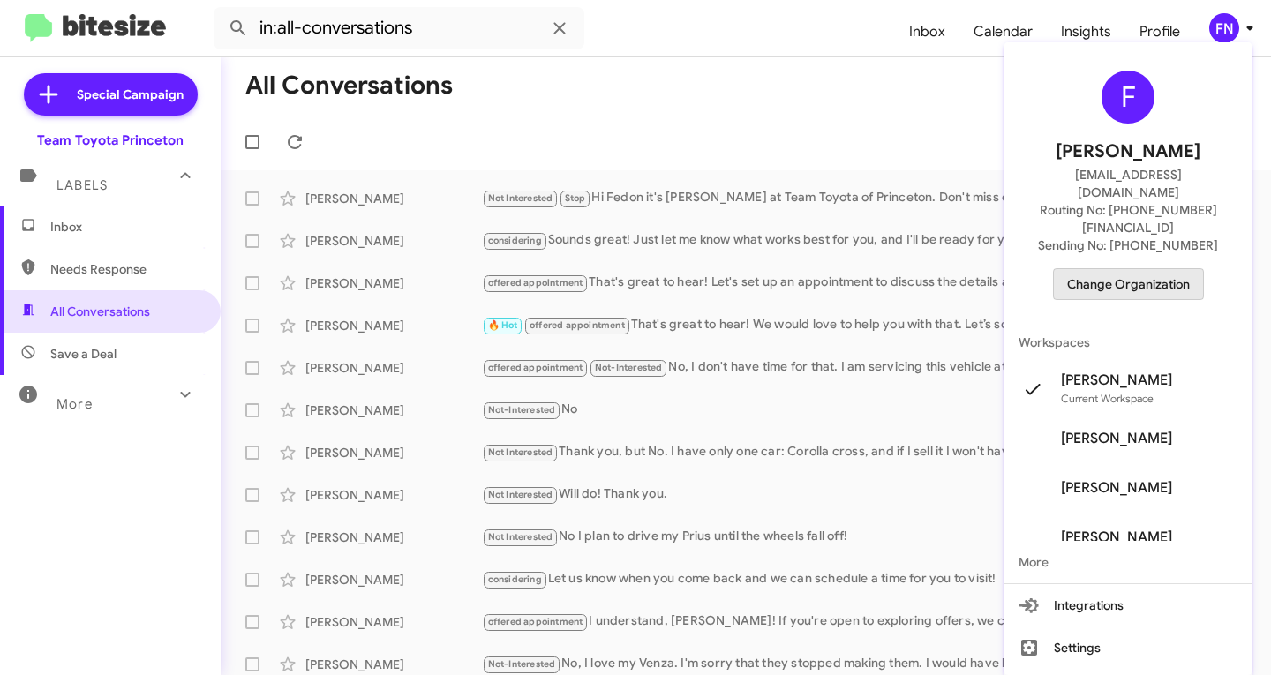
click at [1150, 269] on span "Change Organization" at bounding box center [1128, 284] width 123 height 30
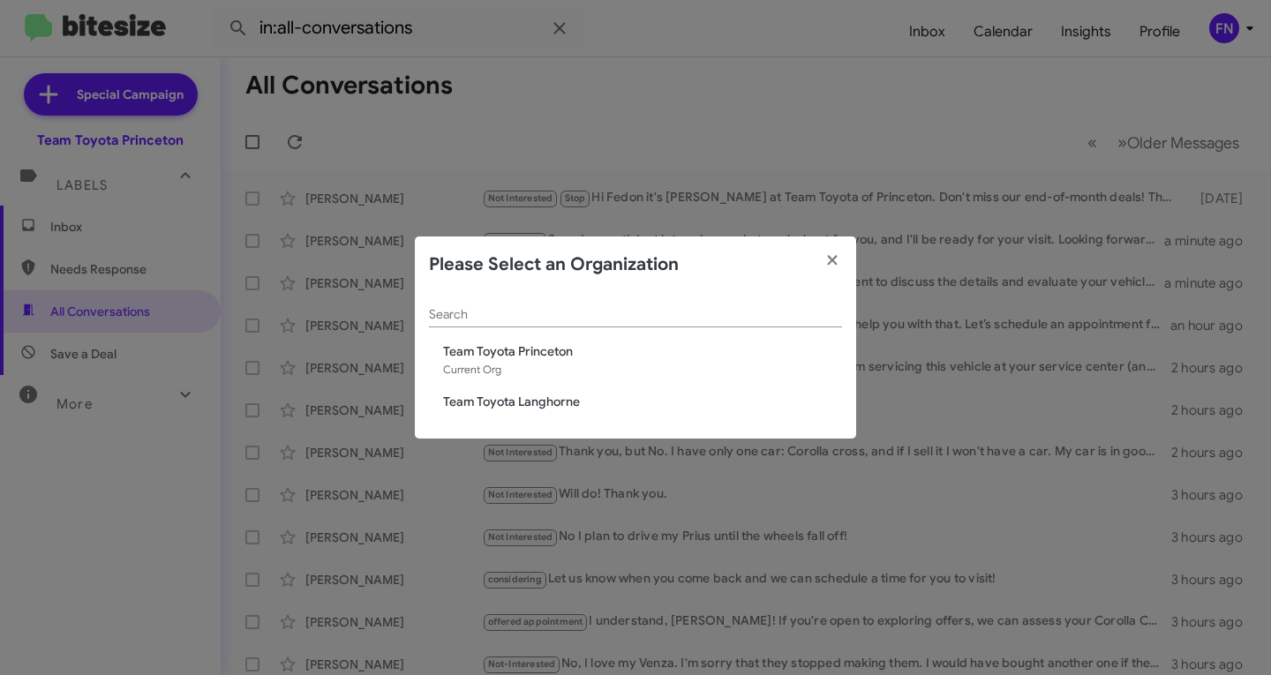
click at [554, 411] on span "Team Toyota Langhorne" at bounding box center [642, 402] width 399 height 18
